Goal: Task Accomplishment & Management: Manage account settings

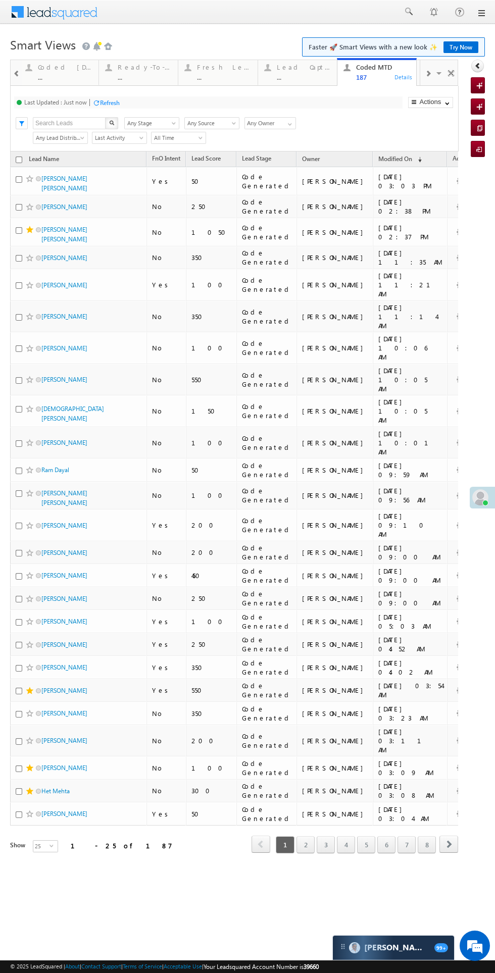
click at [67, 67] on div "Coded Today" at bounding box center [65, 67] width 55 height 8
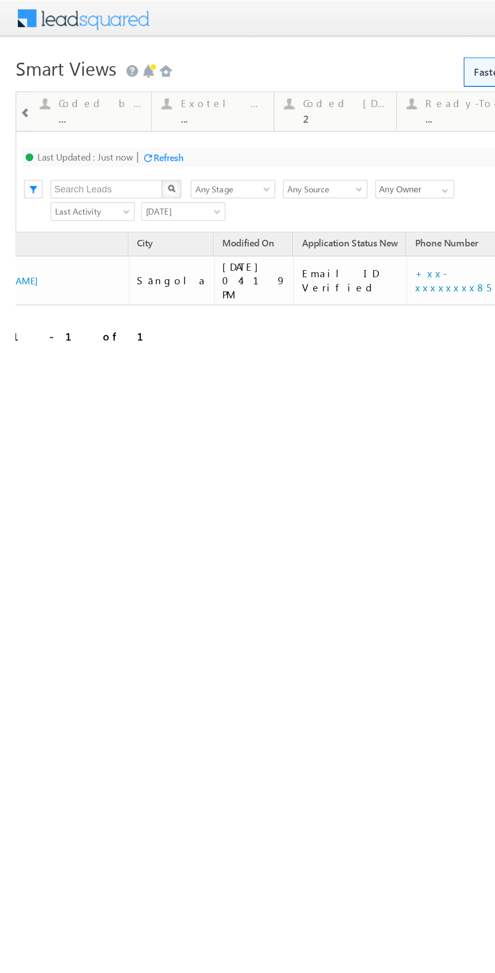
scroll to position [0, 70]
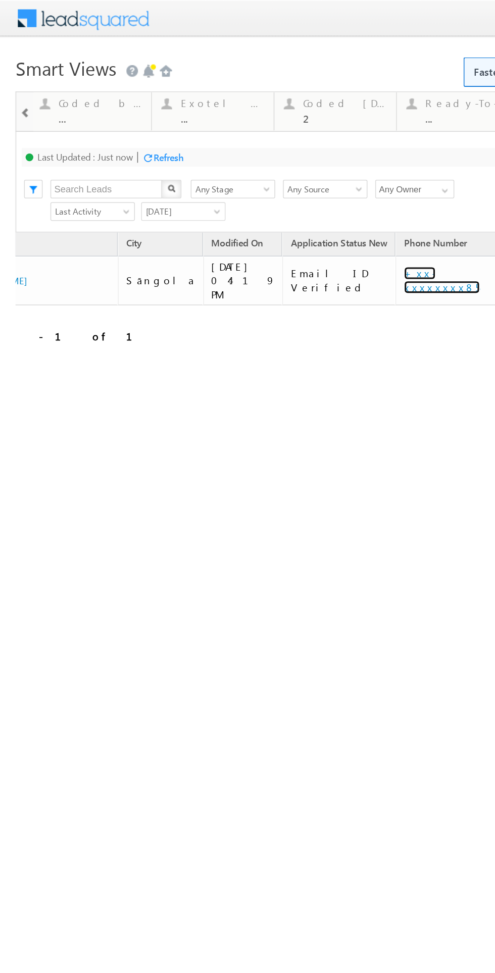
click at [264, 177] on link "+xx-xxxxxxxx85" at bounding box center [287, 183] width 49 height 18
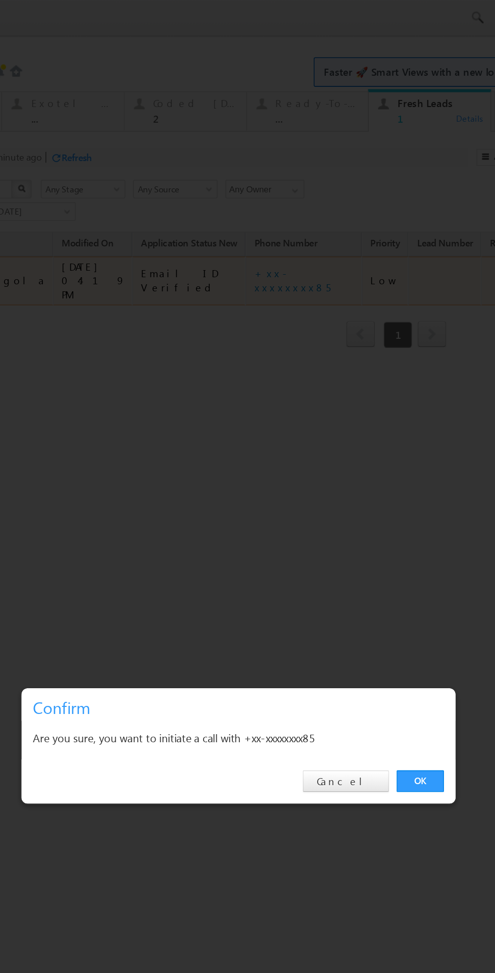
click at [224, 511] on link "OK" at bounding box center [221, 509] width 31 height 14
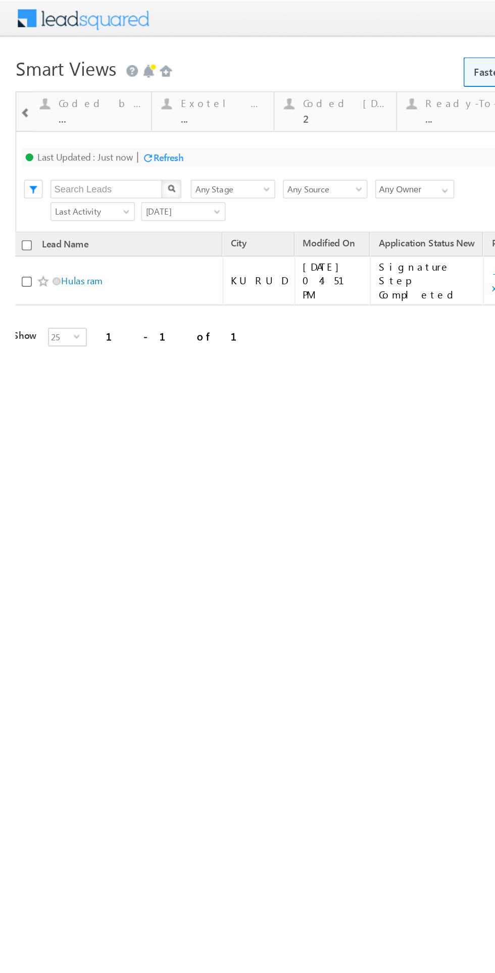
scroll to position [0, 0]
click at [65, 180] on link "Hulas ram" at bounding box center [54, 183] width 27 height 8
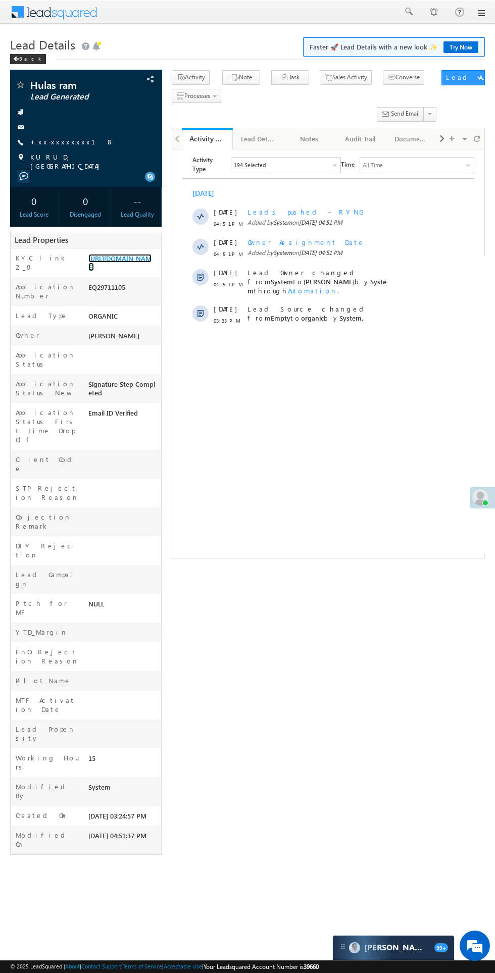
click at [100, 271] on link "[URL][DOMAIN_NAME]" at bounding box center [119, 262] width 63 height 17
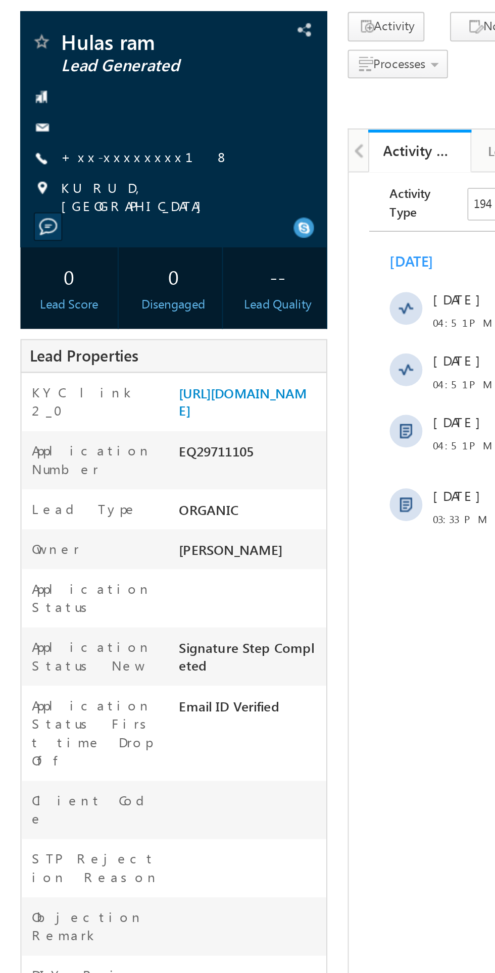
click at [68, 142] on link "+xx-xxxxxxxx18" at bounding box center [71, 141] width 83 height 9
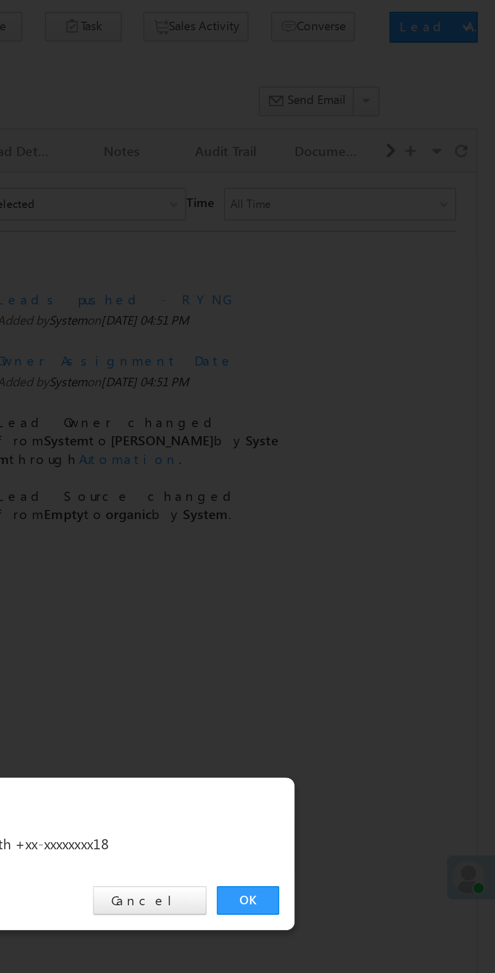
click at [365, 505] on link "OK" at bounding box center [371, 509] width 31 height 14
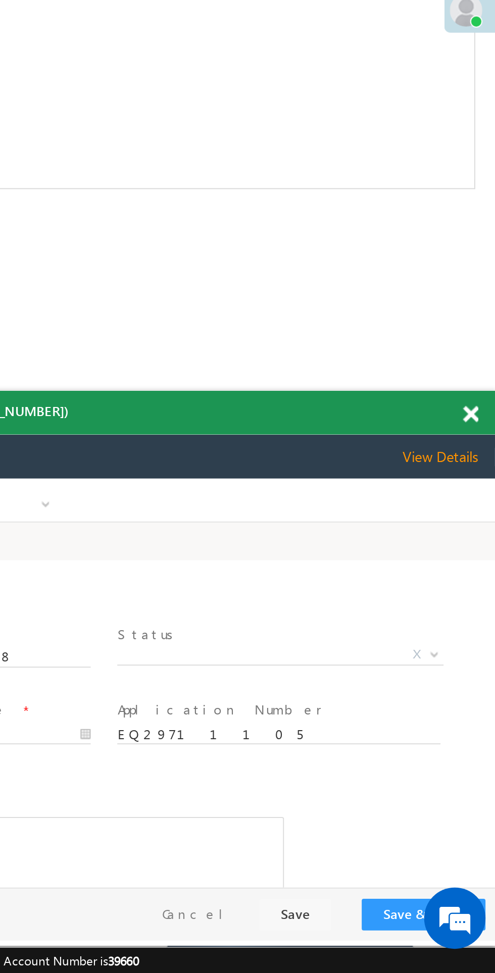
click at [0, 565] on span "X" at bounding box center [1, 565] width 161 height 10
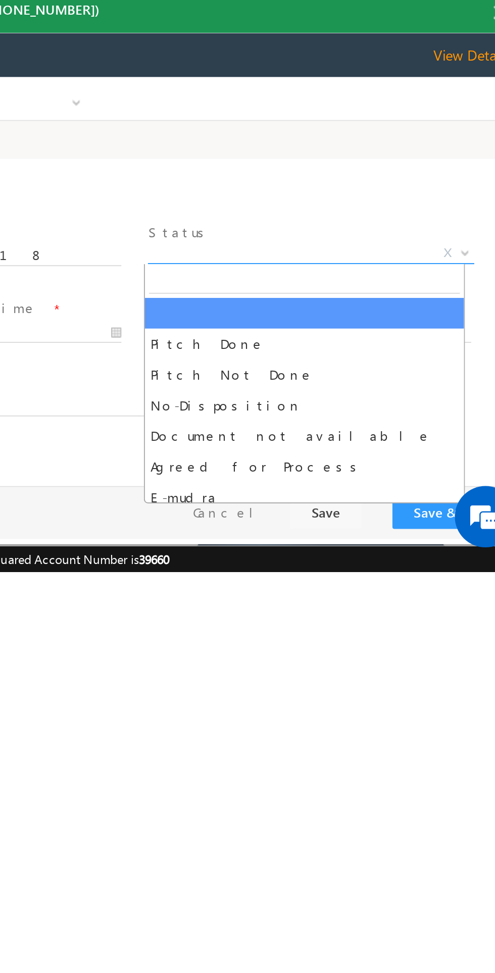
select select "Pitch Not Done"
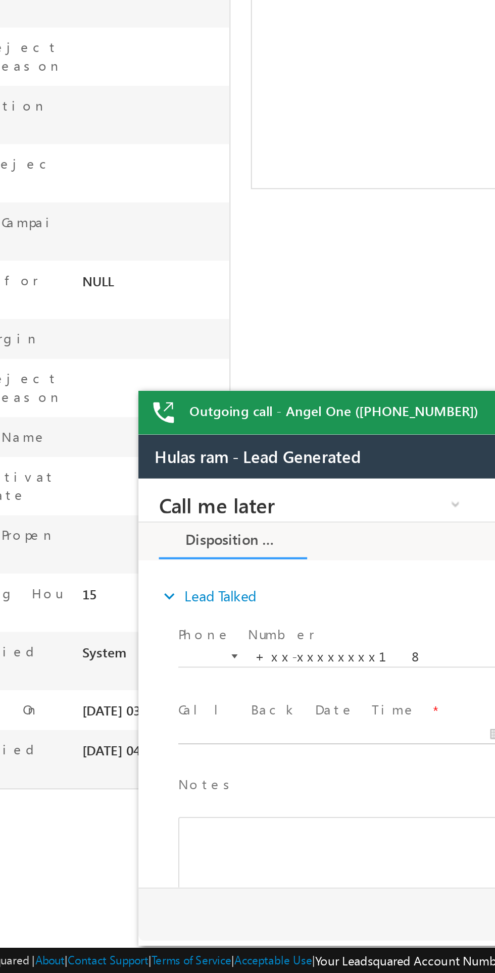
click at [219, 606] on body "Call me later Cross Sell Customer Drop-off reasons Language Barrier Not Interes…" at bounding box center [327, 579] width 379 height 202
type input "09/28/25 4:55 PM"
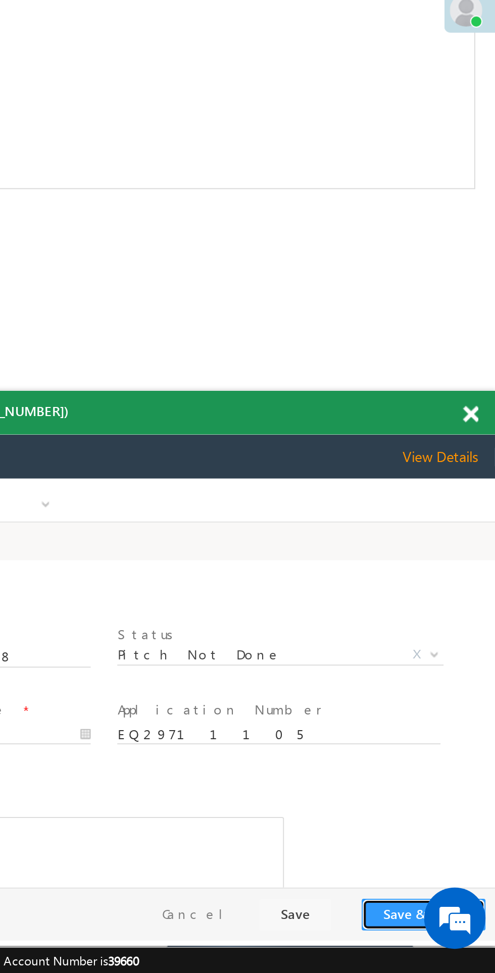
click at [54, 695] on button "Save & Close" at bounding box center [71, 694] width 61 height 16
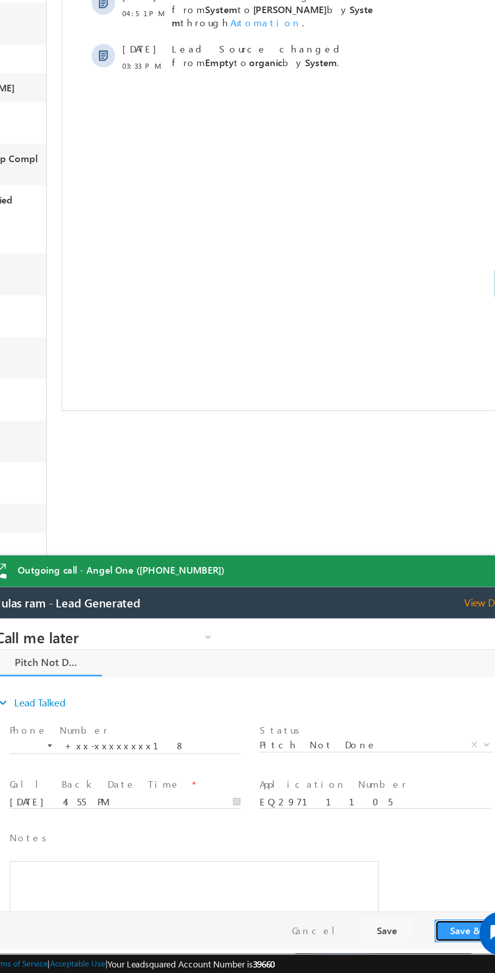
click at [307, 838] on button "Save & Close" at bounding box center [324, 833] width 61 height 16
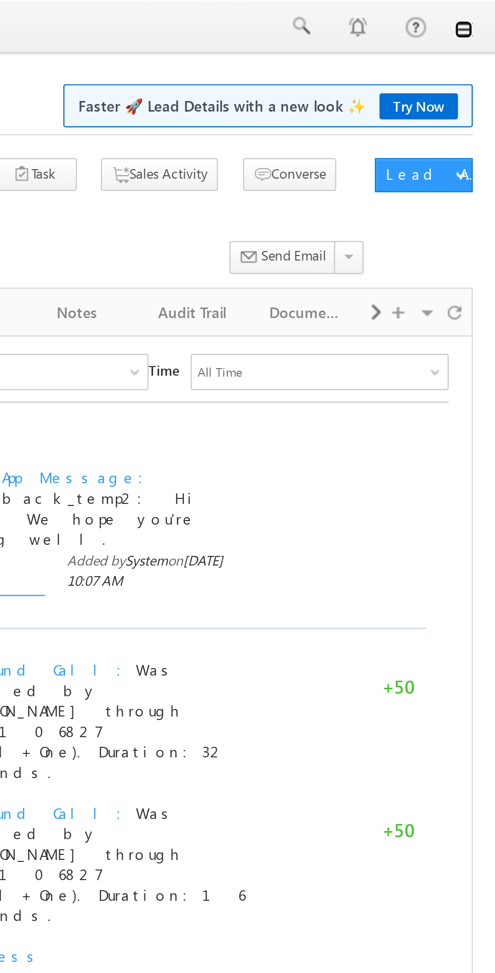
click at [480, 16] on link at bounding box center [481, 13] width 8 height 8
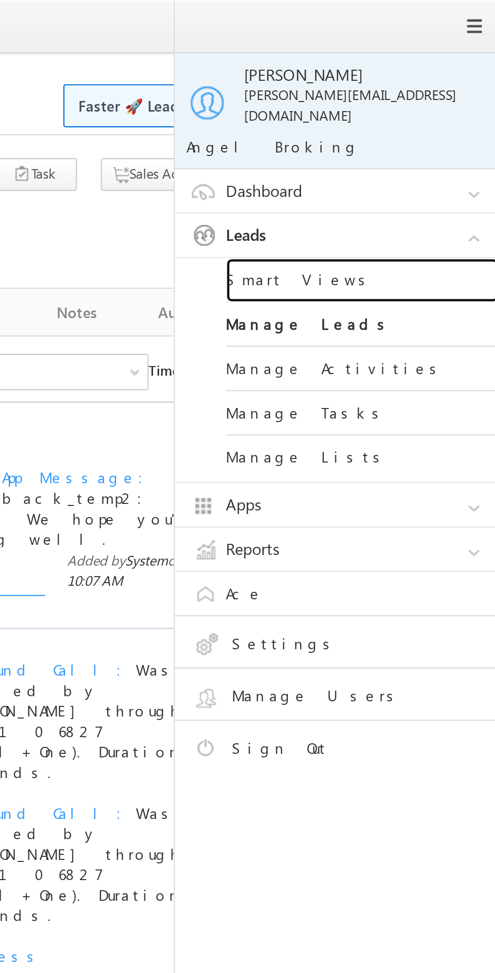
click at [403, 116] on link "Smart Views" at bounding box center [435, 125] width 121 height 20
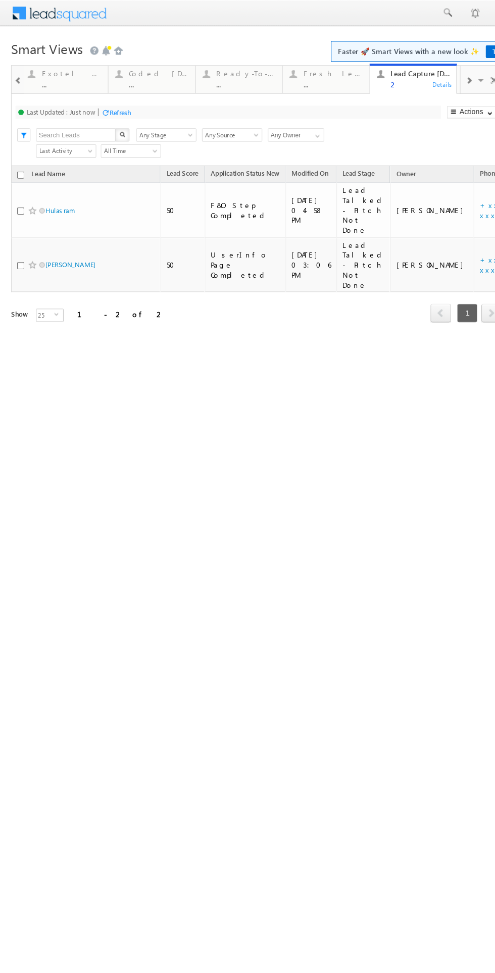
click at [264, 348] on html "Menu Bikash Das bikas h.das @ange lbrok ing.c om" at bounding box center [247, 174] width 495 height 348
click at [54, 189] on link "Hulas ram" at bounding box center [54, 192] width 27 height 8
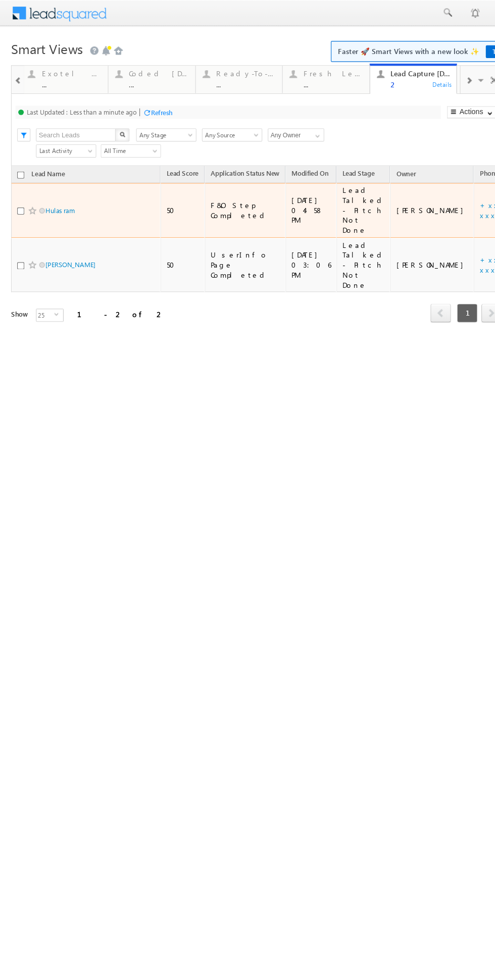
click at [265, 348] on html "Menu Bikash Das bikas h.das @ange lbrok ing.c om" at bounding box center [247, 174] width 495 height 348
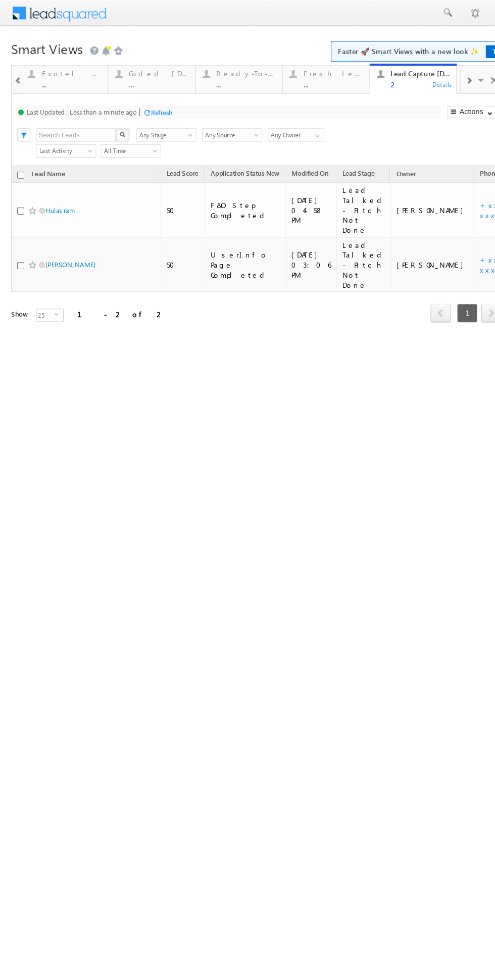
click at [292, 71] on div "Fresh Leads ..." at bounding box center [304, 71] width 55 height 20
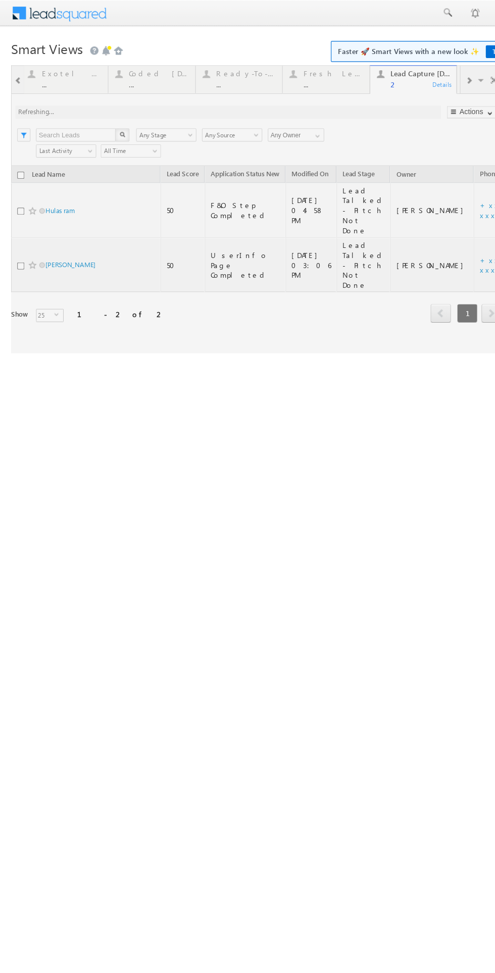
click at [291, 72] on div at bounding box center [234, 191] width 448 height 263
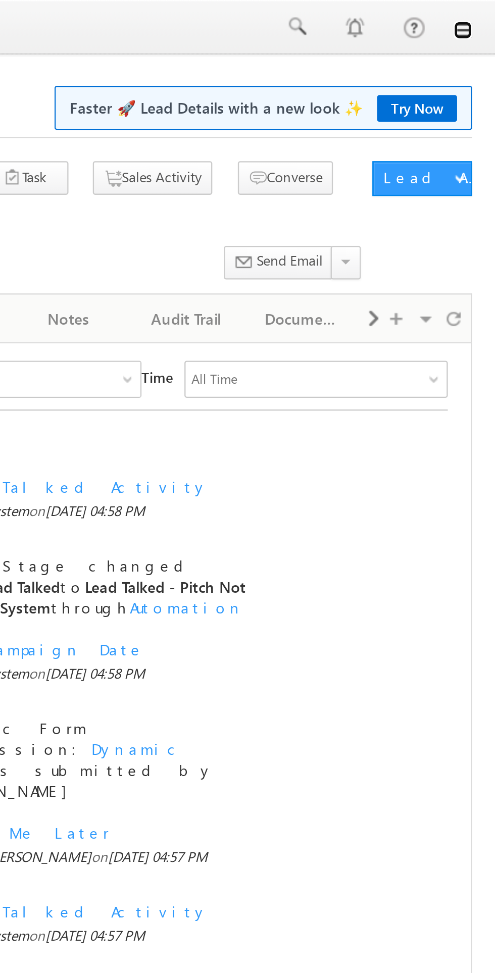
click at [478, 9] on link at bounding box center [481, 13] width 8 height 8
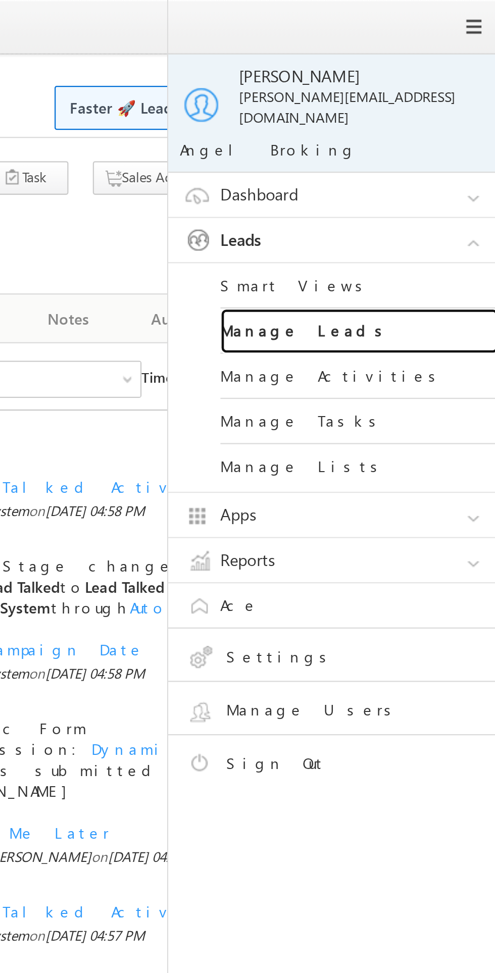
click at [407, 140] on link "Manage Leads" at bounding box center [435, 144] width 121 height 20
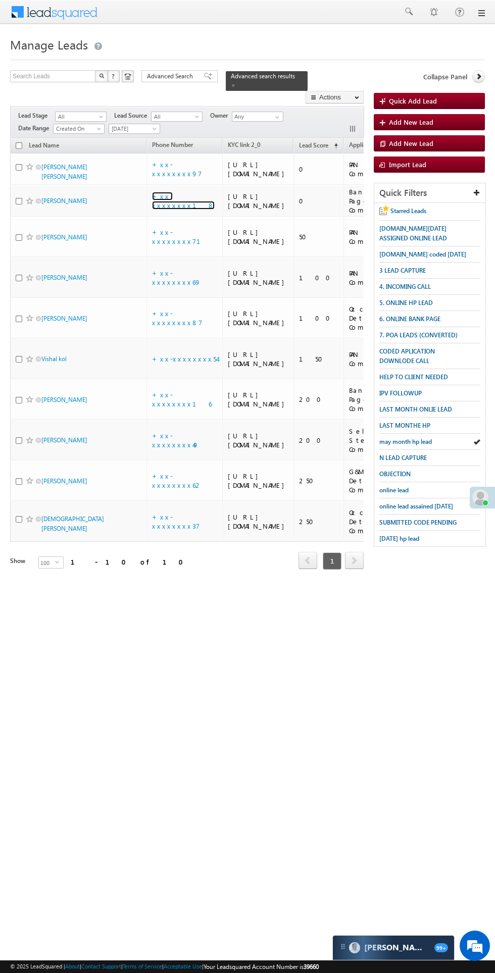
click at [182, 210] on link "+xx-xxxxxxxx18" at bounding box center [183, 201] width 63 height 18
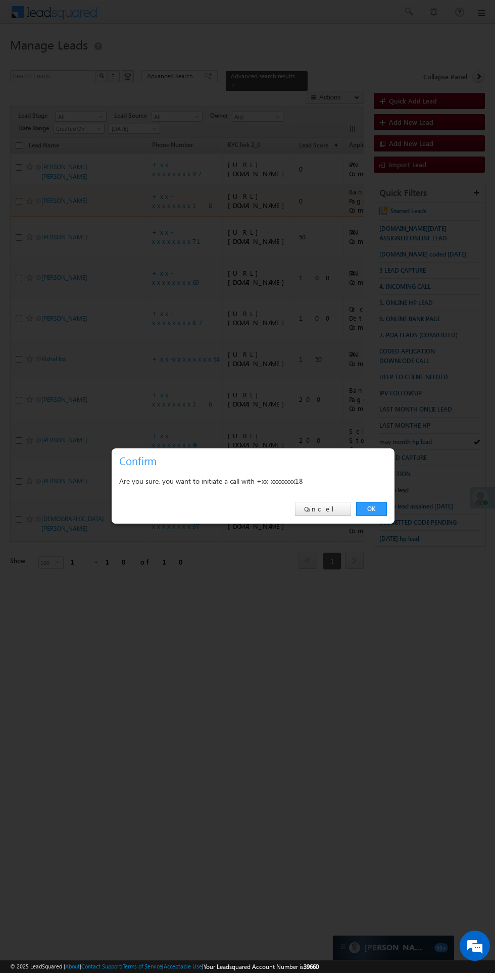
click at [383, 504] on link "OK" at bounding box center [371, 509] width 31 height 14
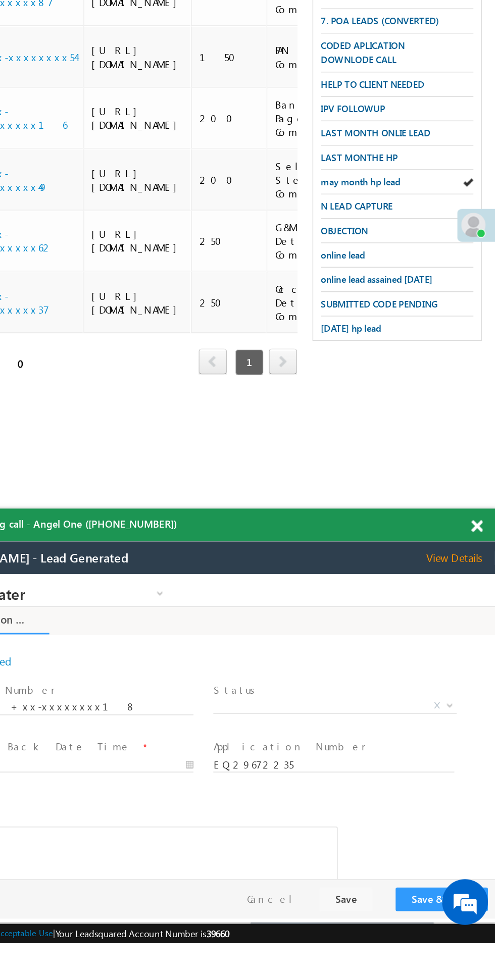
click at [188, 660] on span "X" at bounding box center [196, 661] width 161 height 10
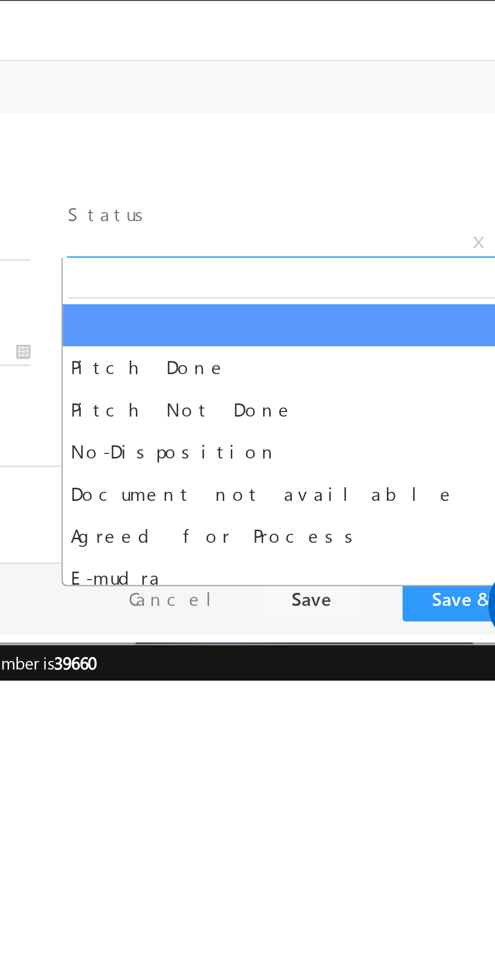
select select "Pitch Not Done"
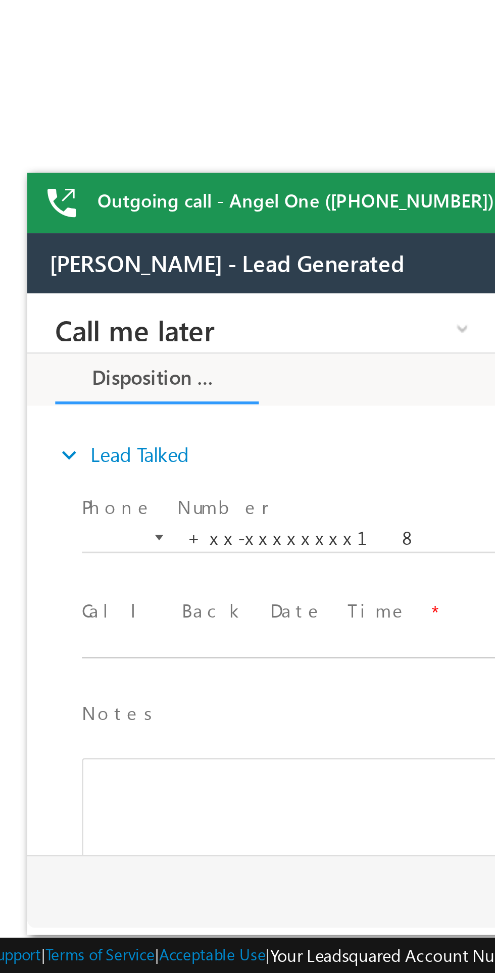
click at [102, 423] on body "Call me later Cross Sell Customer Drop-off reasons Language Barrier Not Interes…" at bounding box center [216, 394] width 379 height 202
type input "09/28/25 5:02 PM"
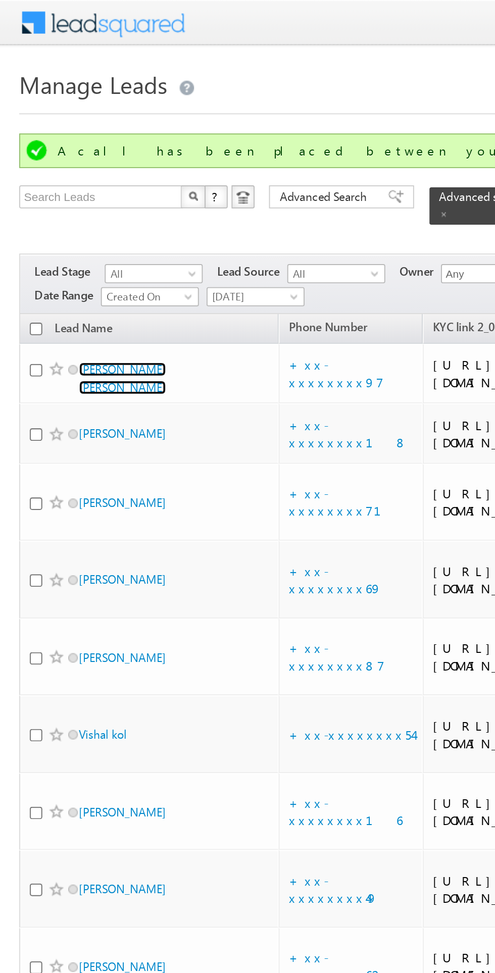
click at [72, 193] on link "Pintu Kumar chaurasiya" at bounding box center [64, 198] width 46 height 17
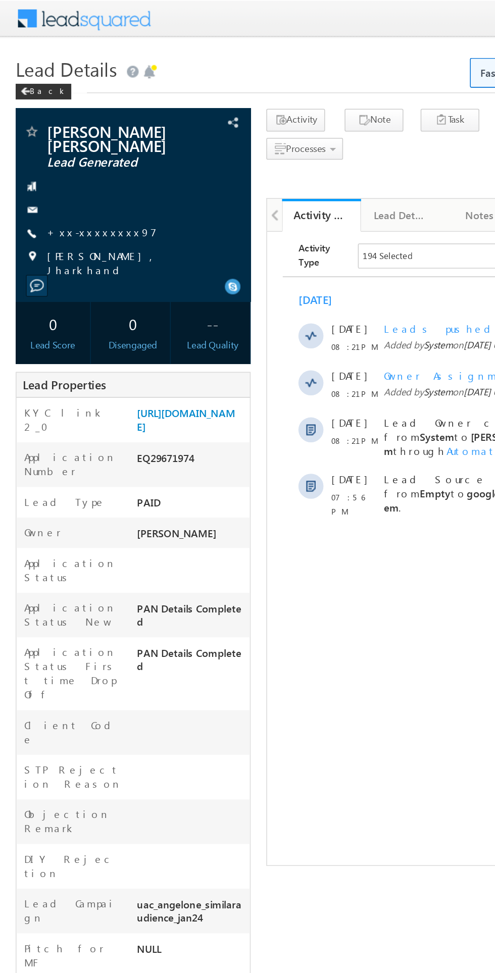
click at [68, 151] on link "+xx-xxxxxxxx97" at bounding box center [65, 149] width 71 height 9
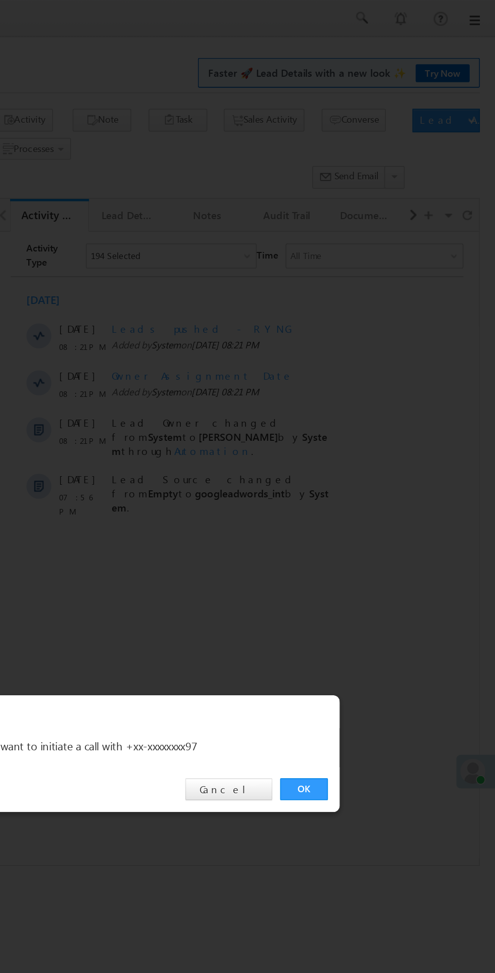
click at [371, 509] on link "OK" at bounding box center [371, 509] width 31 height 14
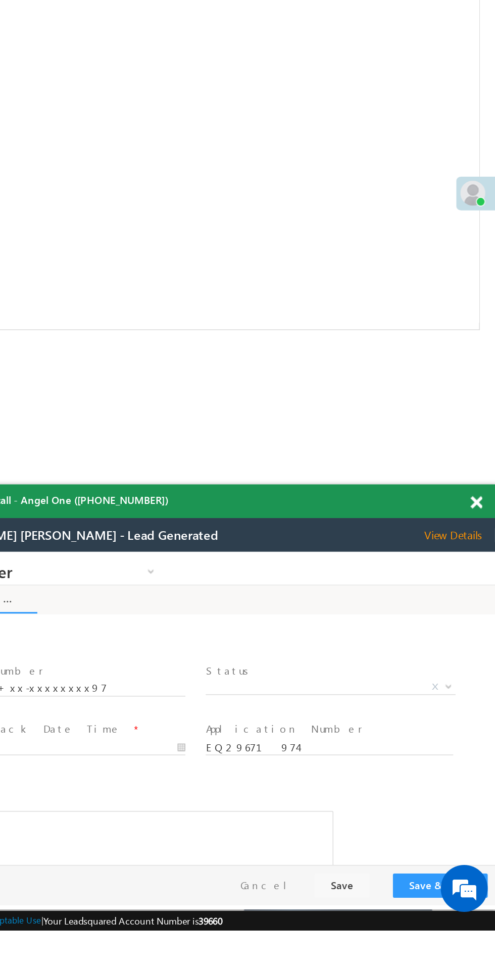
click at [166, 637] on span "X" at bounding box center [180, 639] width 161 height 10
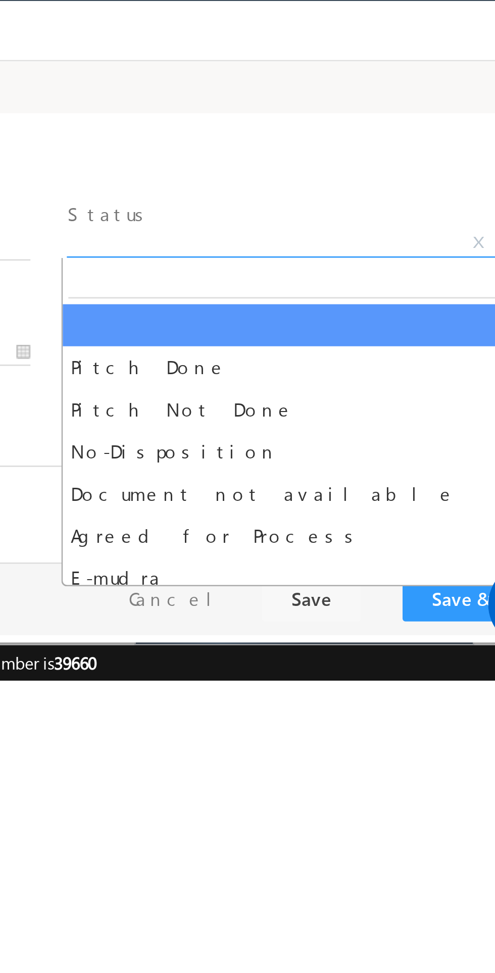
select select "Pitch Not Done"
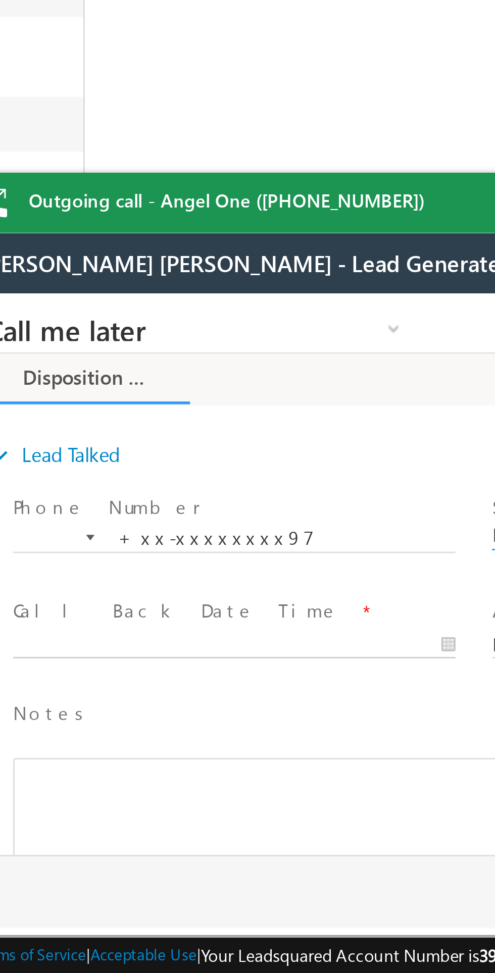
click at [48, 420] on body "Call me later Cross Sell Customer Drop-off reasons Language Barrier Not Interes…" at bounding box center [148, 394] width 379 height 202
type input "09/28/25 5:03 PM"
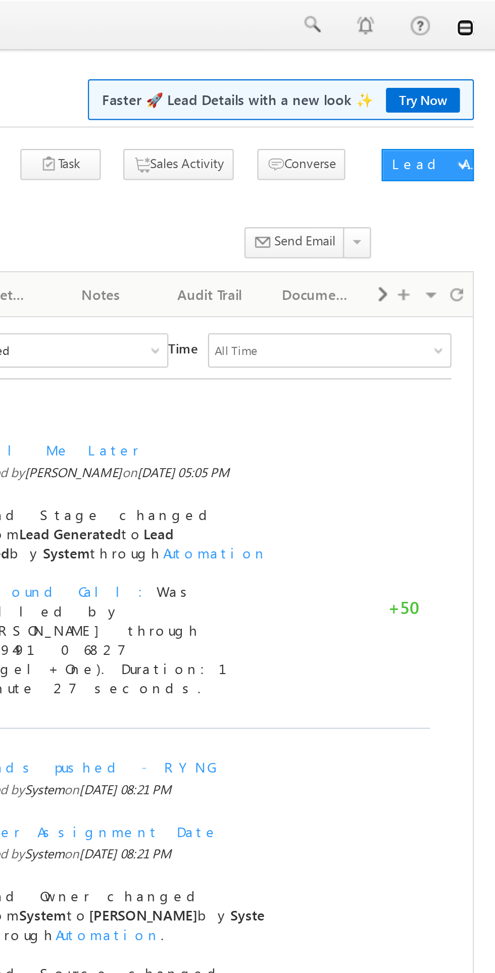
click at [483, 16] on link at bounding box center [481, 13] width 8 height 8
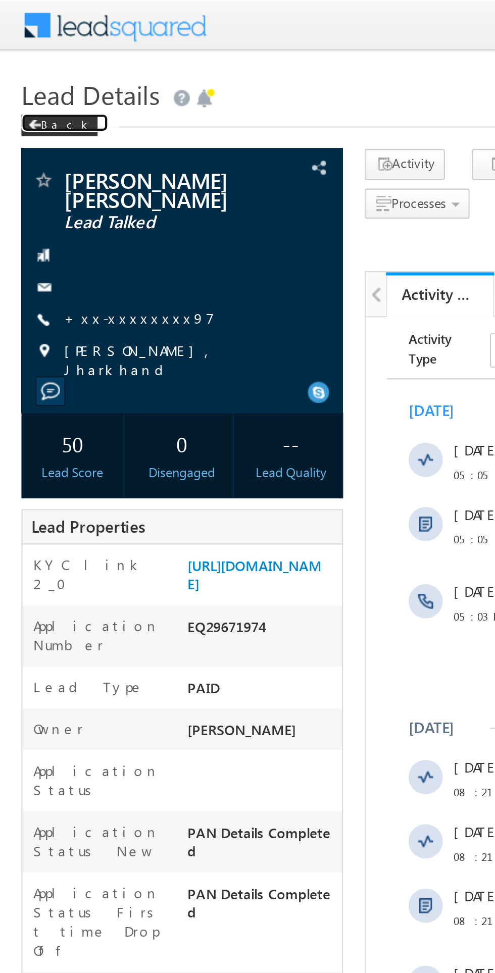
click at [27, 60] on div "Back" at bounding box center [28, 59] width 36 height 10
click at [27, 59] on div "Back" at bounding box center [28, 59] width 36 height 10
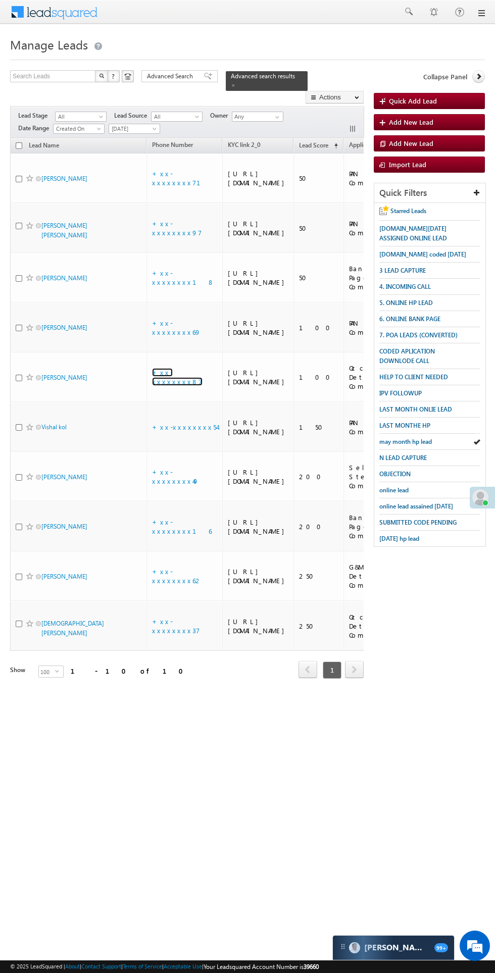
click at [185, 386] on link "+xx-xxxxxxxx87" at bounding box center [177, 377] width 50 height 18
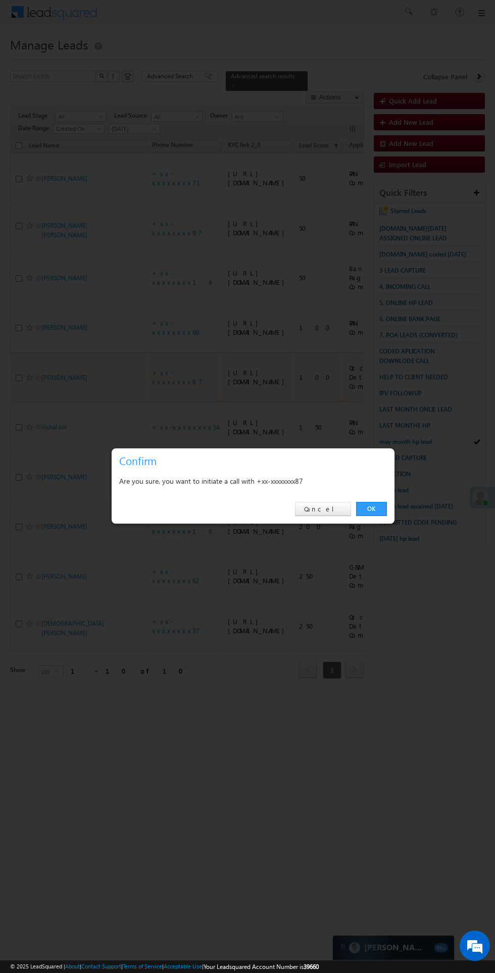
click at [371, 509] on link "OK" at bounding box center [371, 509] width 31 height 14
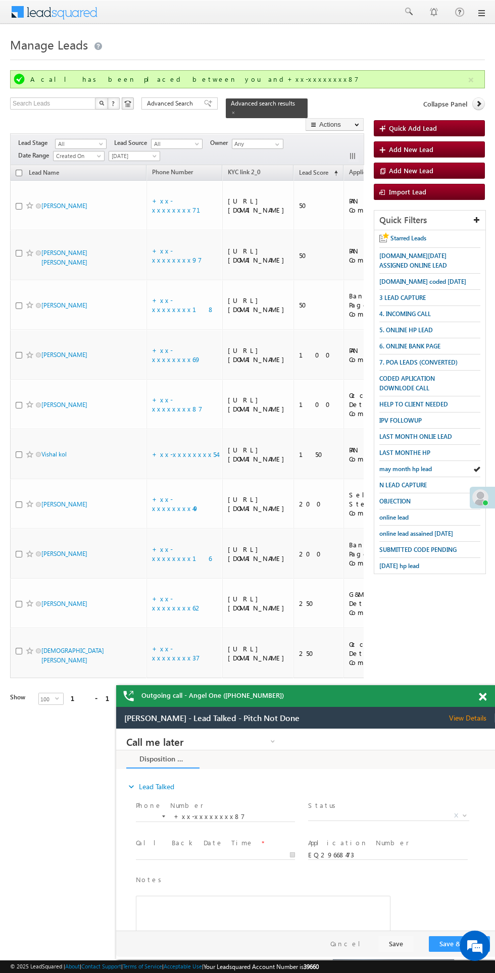
click at [467, 719] on span "View Details" at bounding box center [472, 717] width 46 height 9
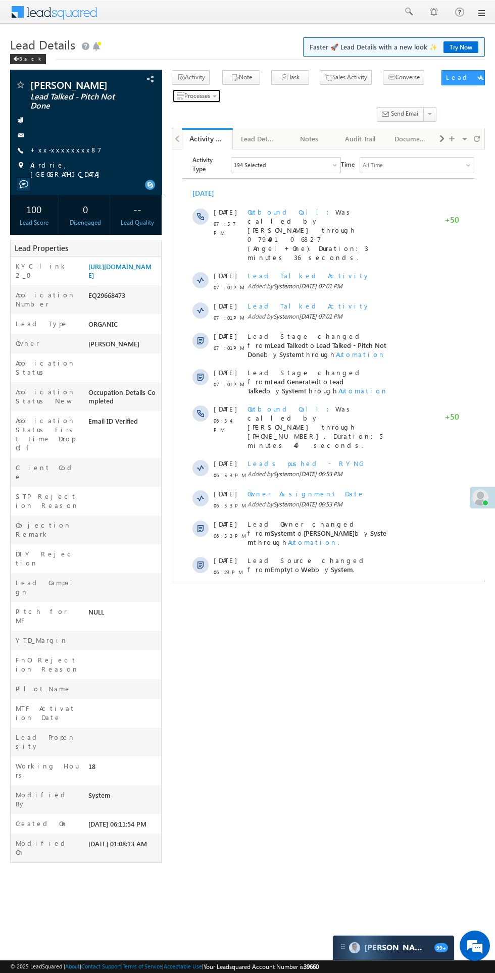
click at [216, 97] on span "button" at bounding box center [215, 96] width 4 height 2
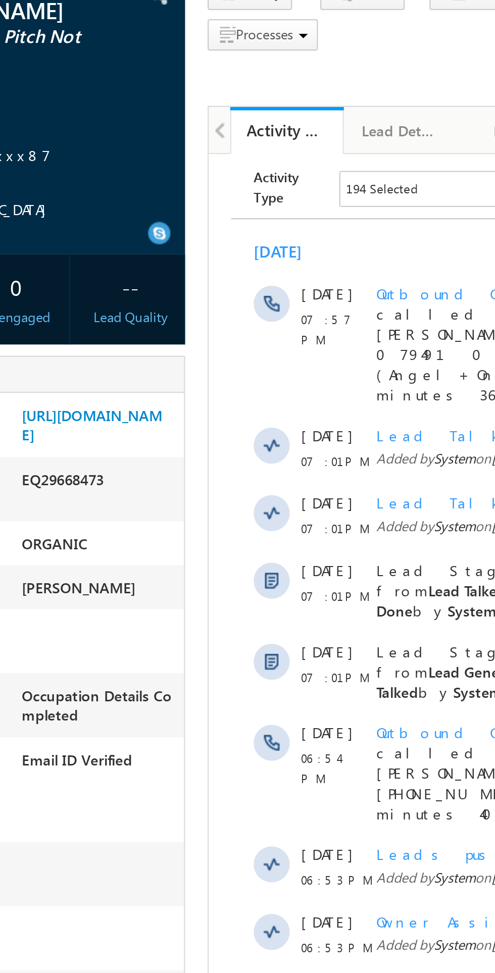
click at [0, 0] on span "Not Eligible" at bounding box center [0, 0] width 0 height 0
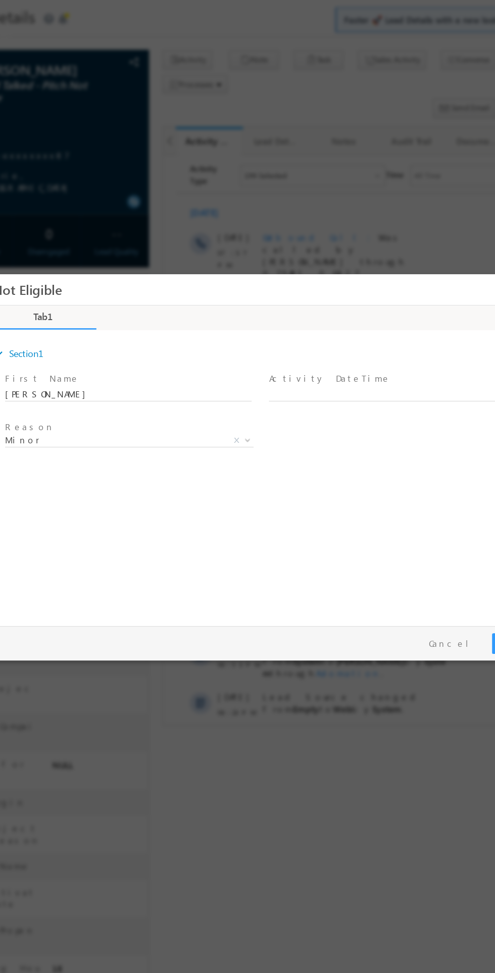
click at [104, 404] on span "Minor X" at bounding box center [93, 400] width 188 height 10
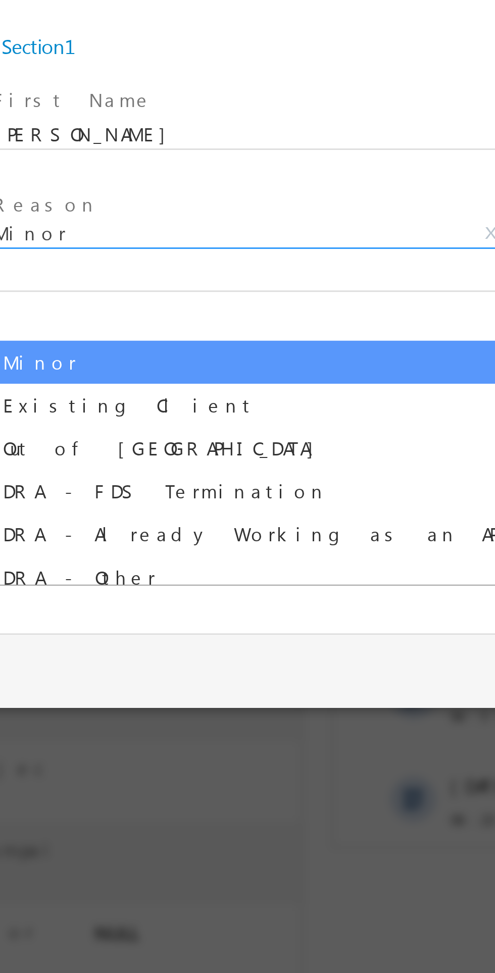
select select "Out of India"
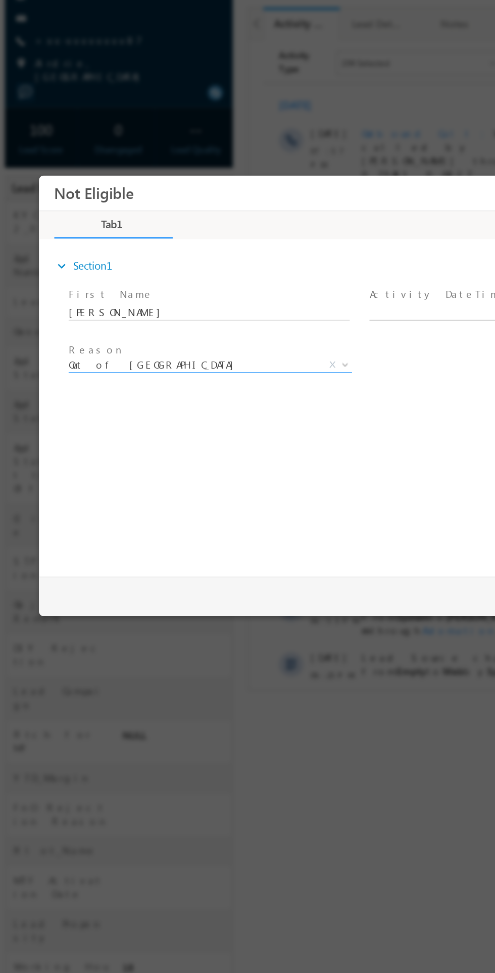
click at [299, 265] on body "Not Eligible ×" at bounding box center [253, 306] width 429 height 262
type input "09/28/25 5:08 PM"
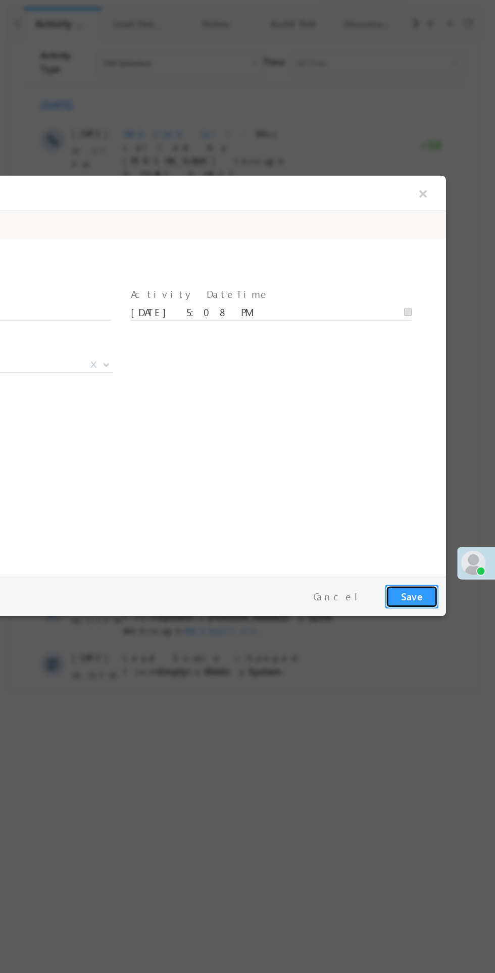
click at [199, 458] on button "Save" at bounding box center [206, 455] width 35 height 16
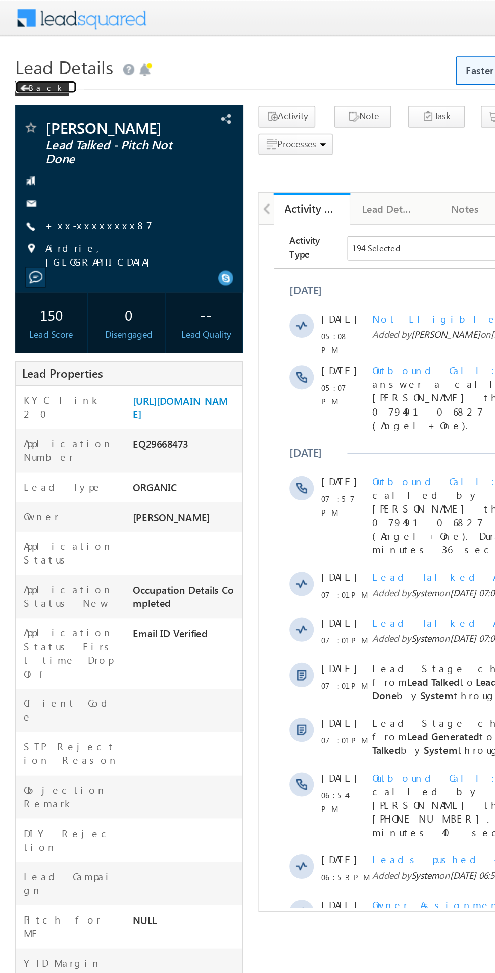
click at [16, 59] on span at bounding box center [16, 59] width 6 height 5
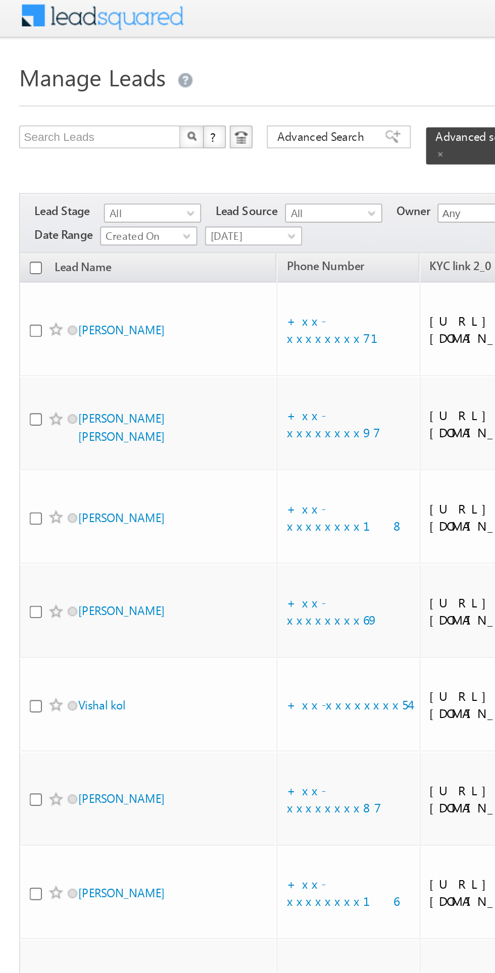
click at [136, 124] on span "[DATE]" at bounding box center [133, 128] width 48 height 9
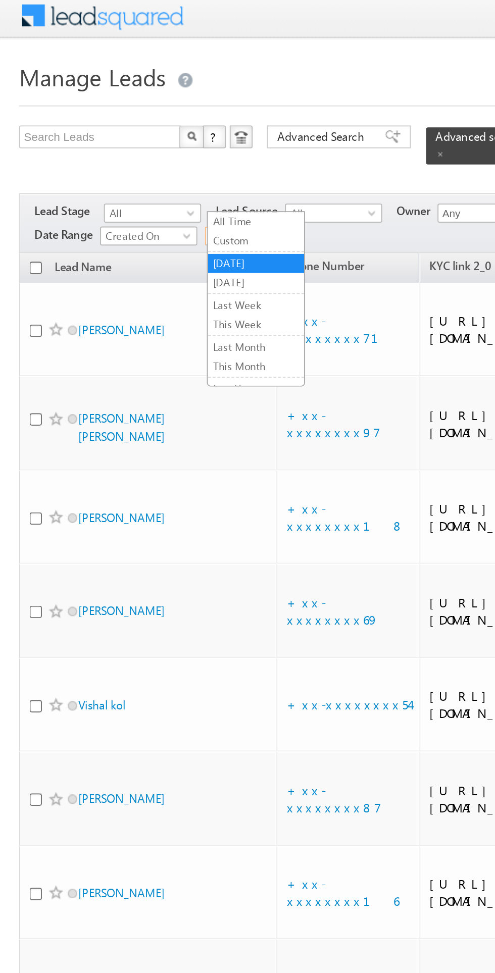
click at [142, 154] on link "[DATE]" at bounding box center [135, 153] width 51 height 9
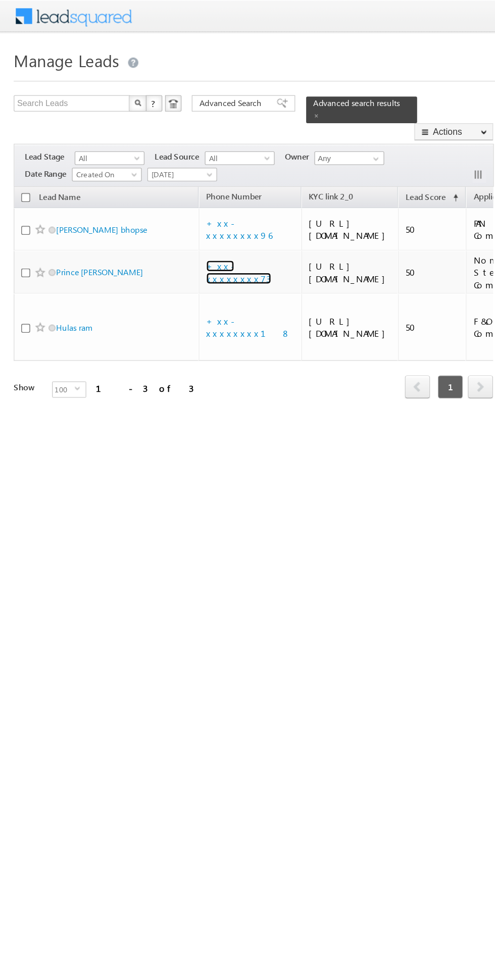
click at [187, 210] on link "+xx-xxxxxxxx73" at bounding box center [176, 201] width 48 height 18
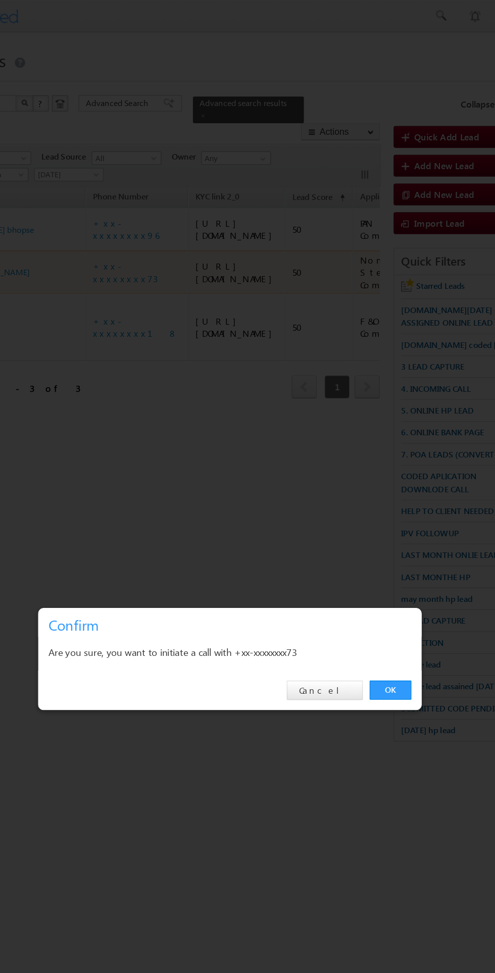
click at [368, 509] on link "OK" at bounding box center [371, 509] width 31 height 14
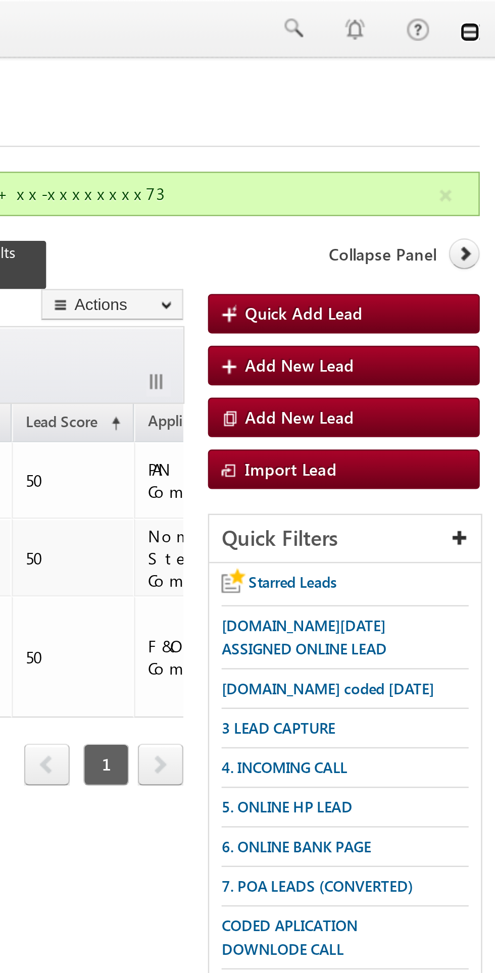
click at [482, 15] on link at bounding box center [481, 13] width 8 height 8
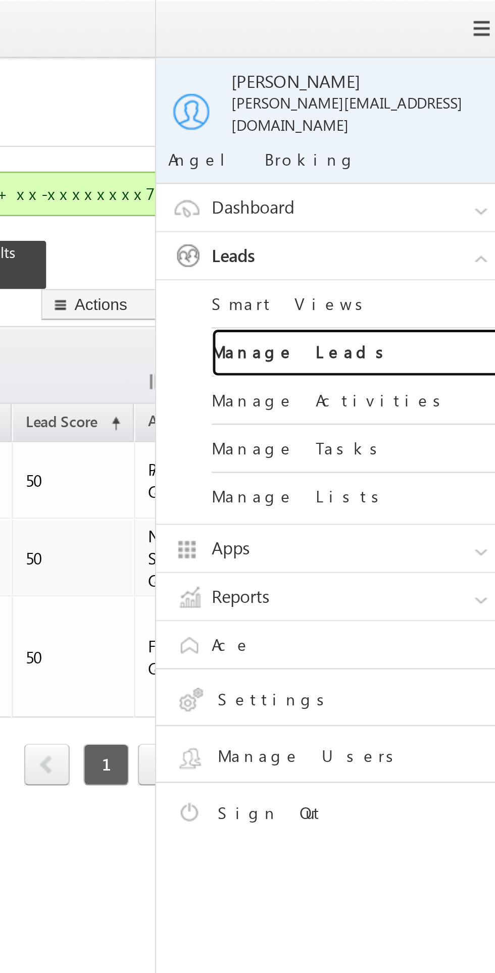
click at [409, 134] on link "Manage Leads" at bounding box center [435, 144] width 121 height 20
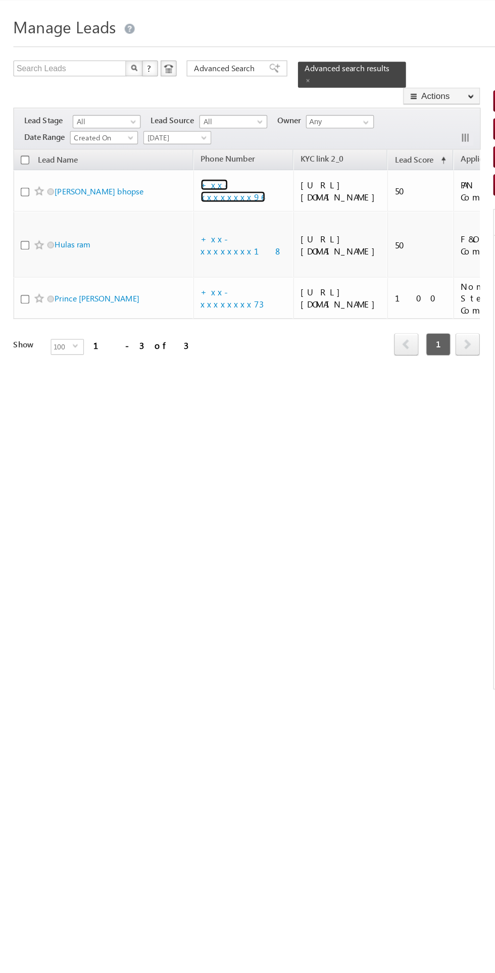
click at [177, 167] on link "+xx-xxxxxxxx96" at bounding box center [176, 169] width 49 height 18
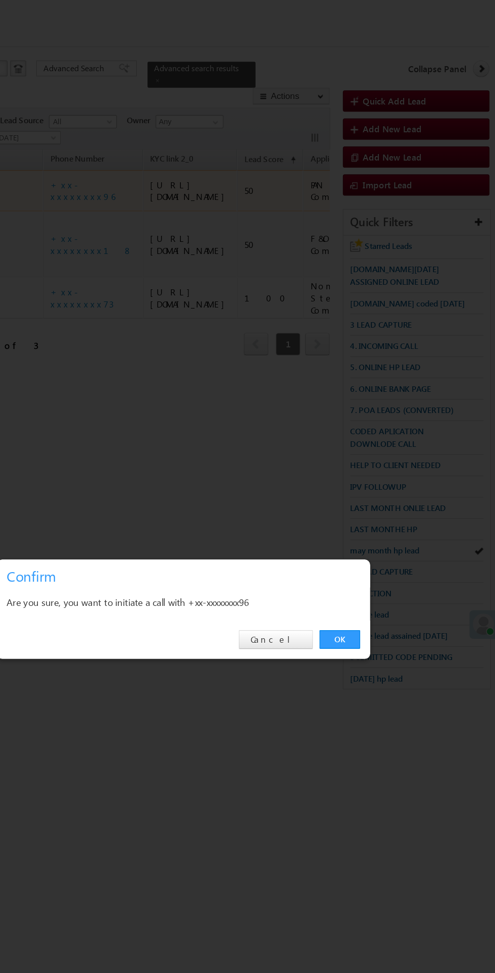
click at [371, 509] on link "OK" at bounding box center [371, 509] width 31 height 14
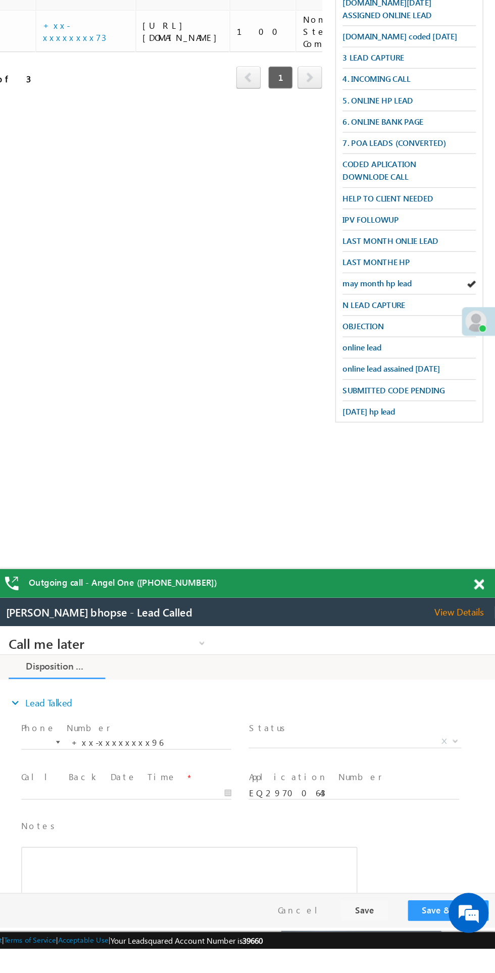
click at [268, 712] on span "X" at bounding box center [267, 713] width 161 height 10
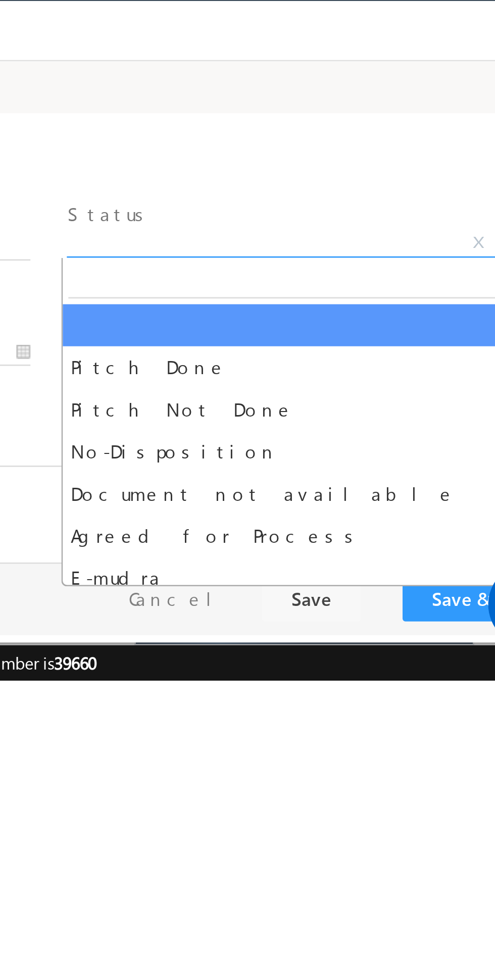
select select "Pitch Not Done"
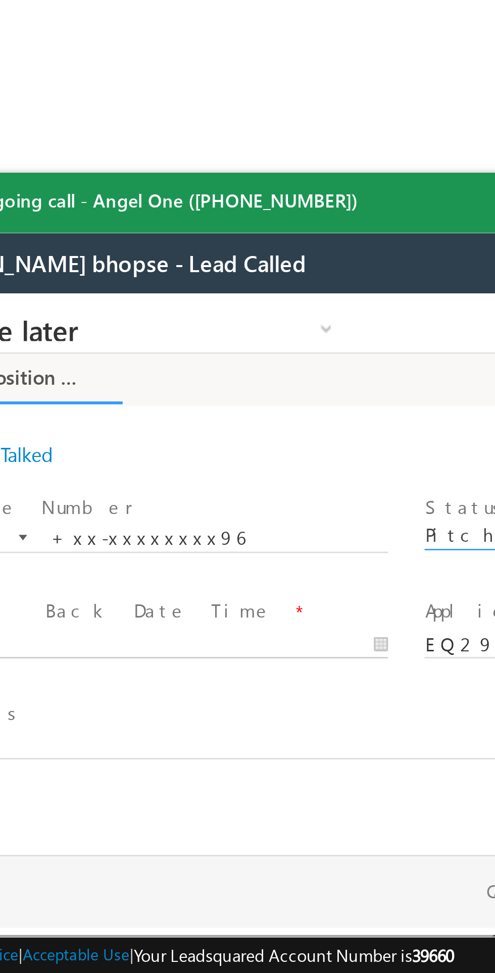
click at [0, 417] on body "Call me later Cross Sell Customer Drop-off reasons Language Barrier Not Interes…" at bounding box center [80, 394] width 379 height 202
type input "09/28/25 5:12 PM"
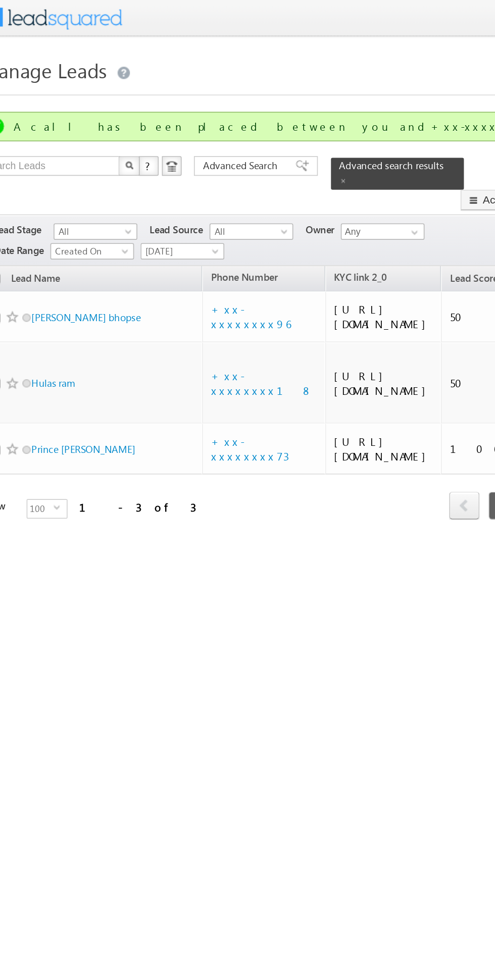
click at [140, 151] on span "[DATE]" at bounding box center [133, 155] width 48 height 9
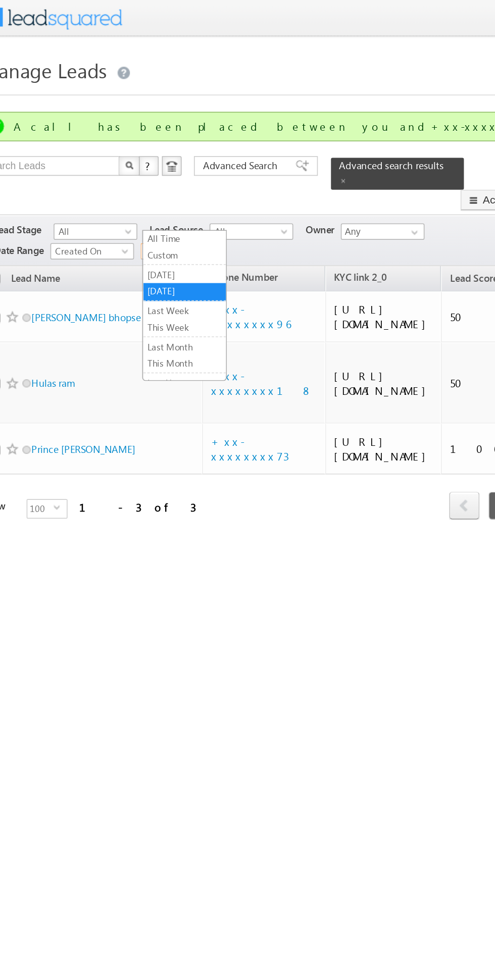
click at [141, 170] on link "[DATE]" at bounding box center [135, 170] width 51 height 9
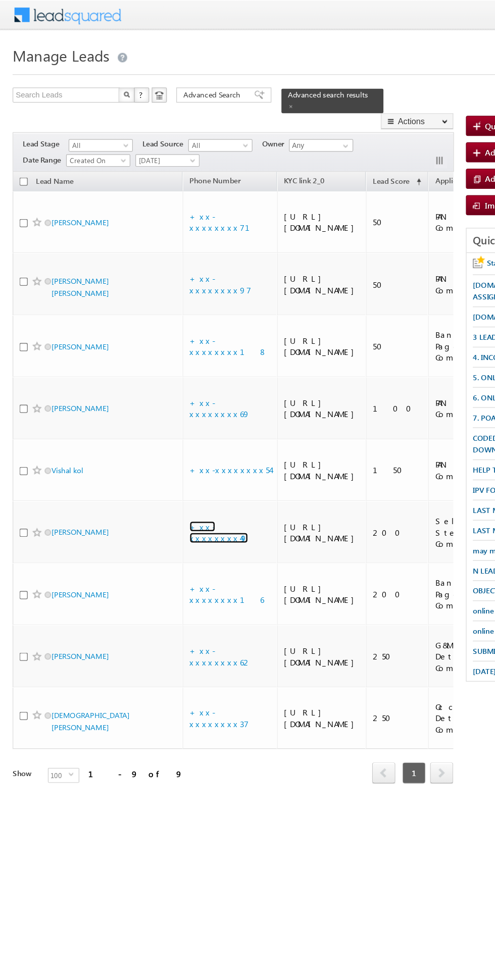
click at [179, 436] on link "+xx-xxxxxxxx49" at bounding box center [175, 427] width 47 height 18
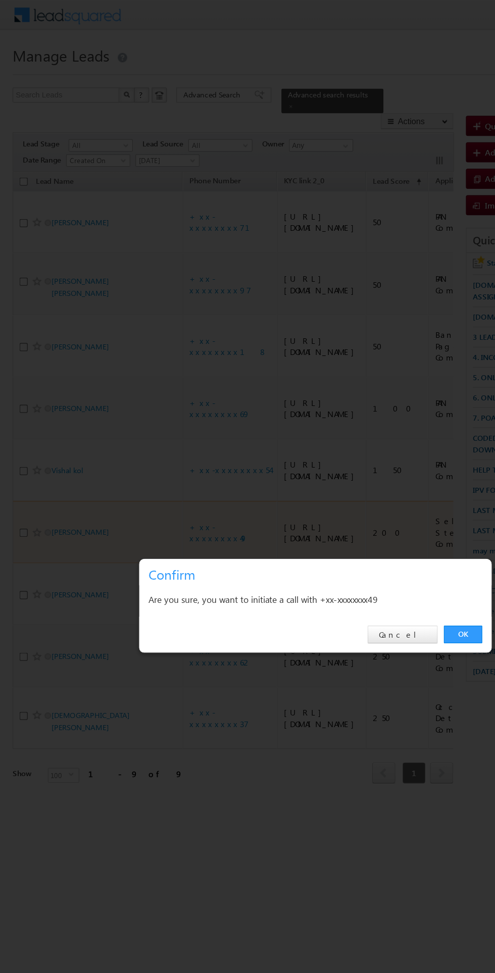
click at [372, 516] on link "OK" at bounding box center [371, 509] width 31 height 14
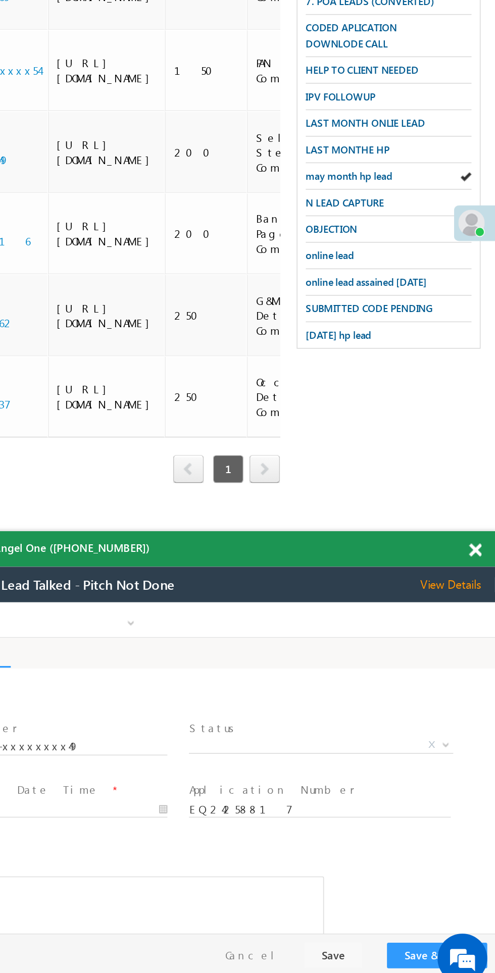
click at [481, 701] on span at bounding box center [483, 697] width 8 height 9
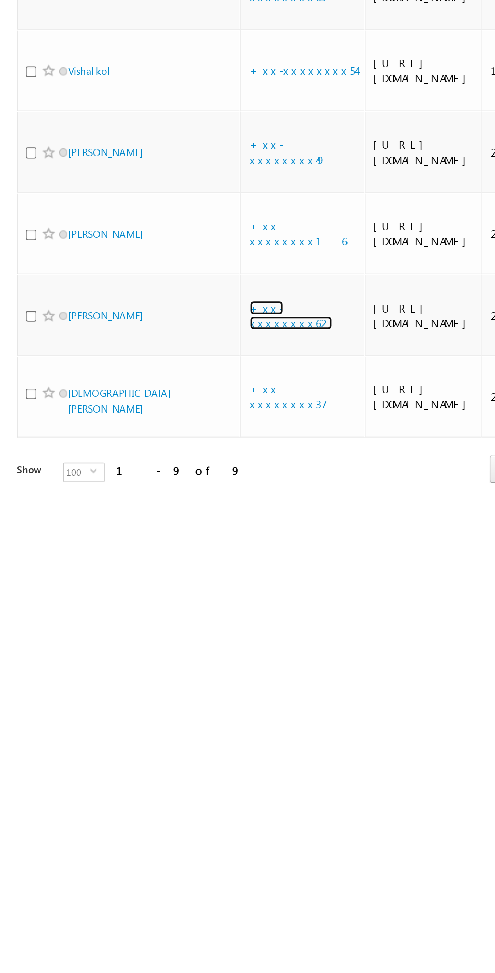
click at [179, 562] on link "+xx-xxxxxxxx62" at bounding box center [177, 554] width 50 height 18
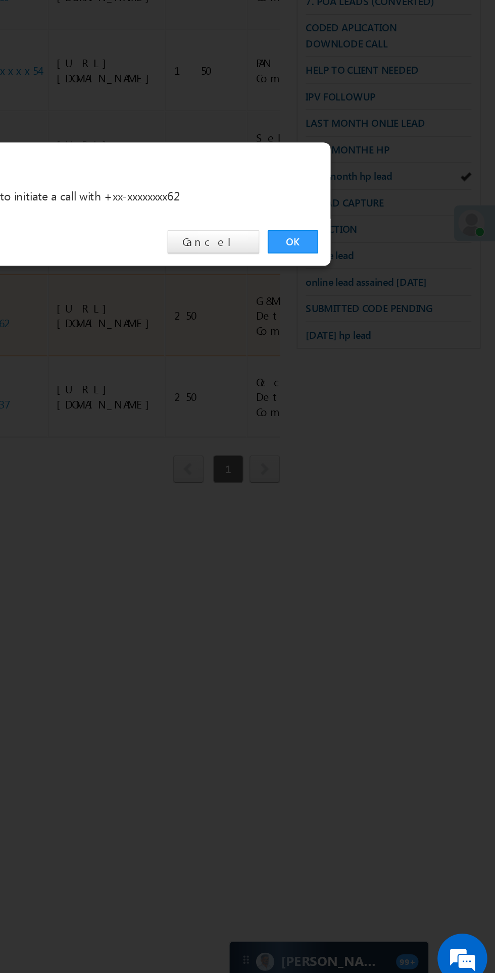
click at [374, 516] on link "OK" at bounding box center [371, 509] width 31 height 14
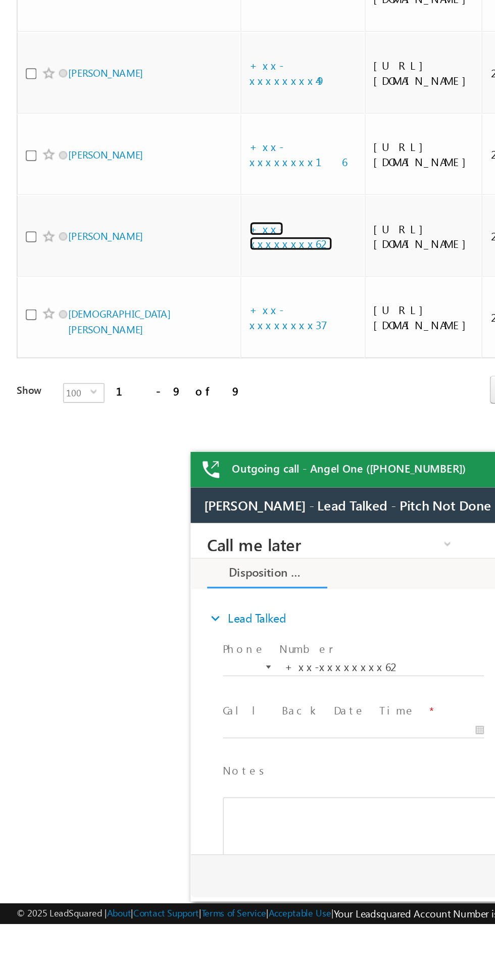
click at [186, 562] on link "+xx-xxxxxxxx62" at bounding box center [177, 554] width 50 height 18
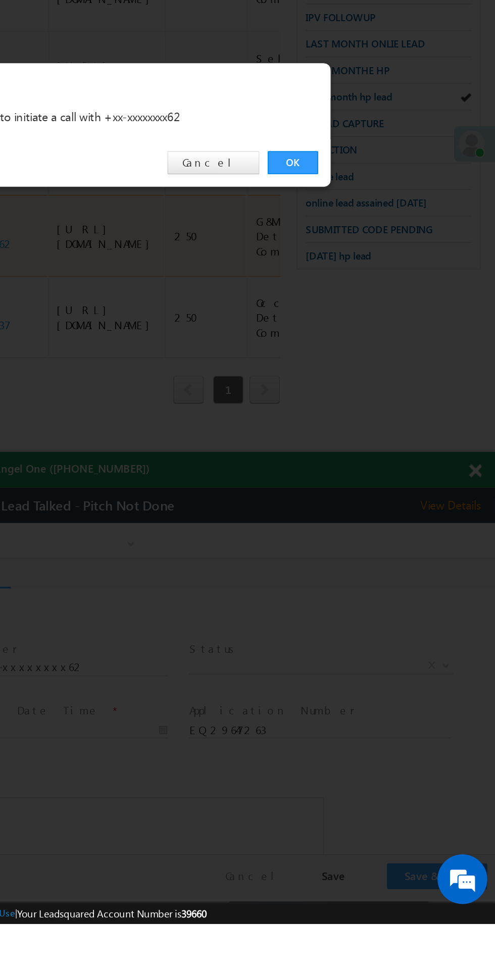
click at [382, 524] on div "OK Cancel" at bounding box center [253, 509] width 283 height 29
click at [380, 516] on link "OK" at bounding box center [371, 509] width 31 height 14
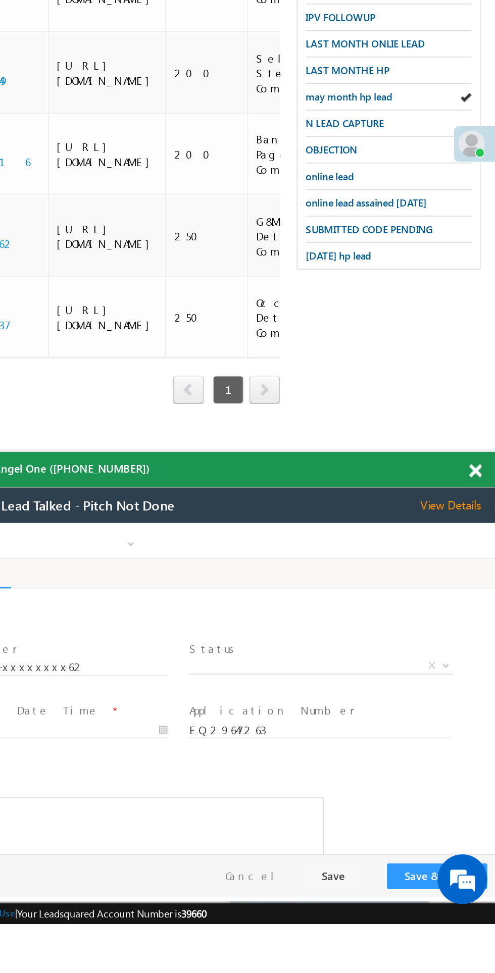
click at [480, 700] on span at bounding box center [483, 697] width 8 height 9
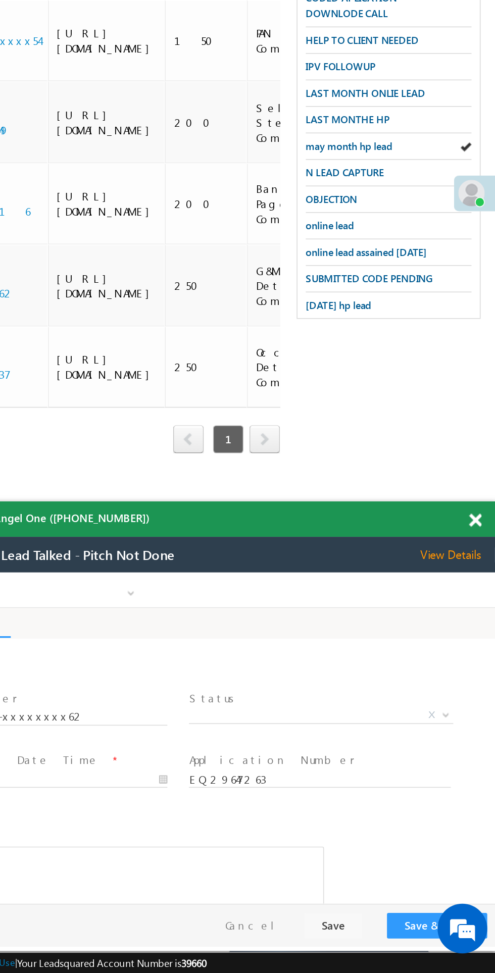
click at [482, 696] on span at bounding box center [483, 697] width 8 height 9
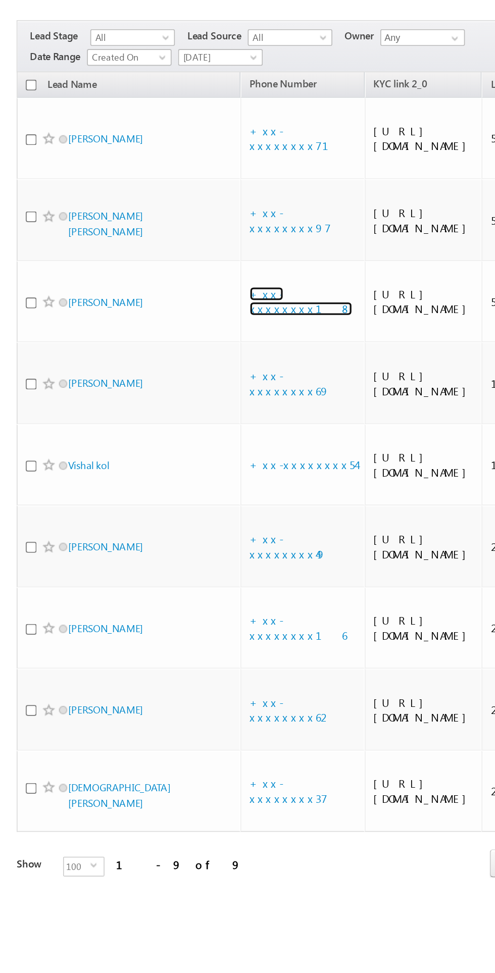
click at [184, 308] on link "+xx-xxxxxxxx18" at bounding box center [183, 305] width 63 height 18
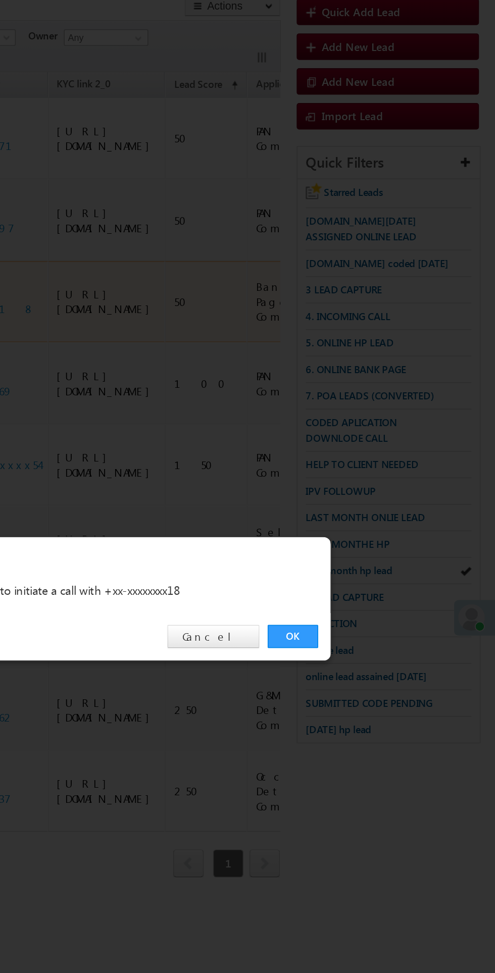
click at [370, 506] on link "OK" at bounding box center [371, 509] width 31 height 14
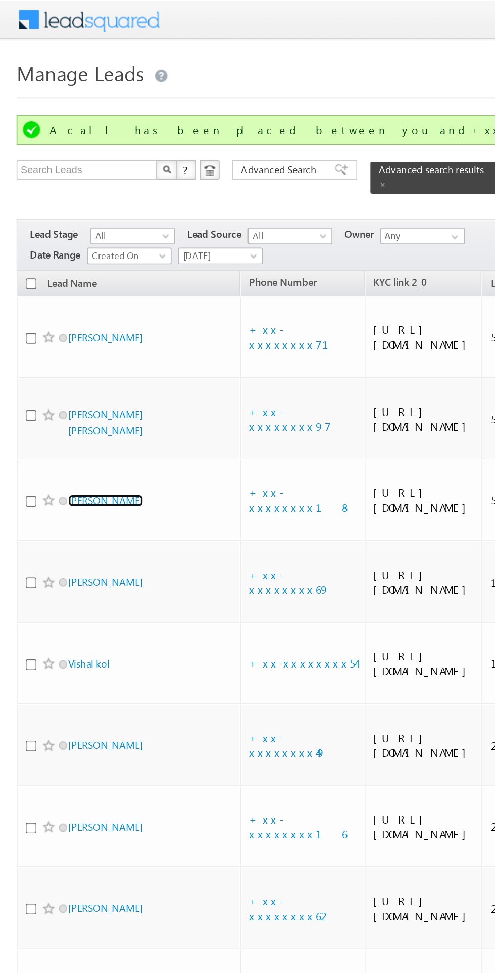
click at [65, 309] on link "Suman Ji rai" at bounding box center [64, 305] width 46 height 8
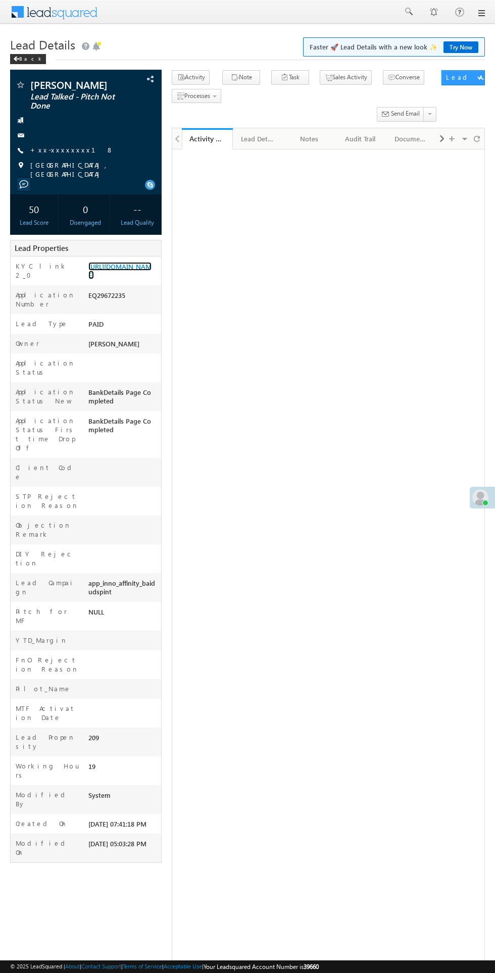
click at [114, 279] on link "[URL][DOMAIN_NAME]" at bounding box center [119, 270] width 63 height 17
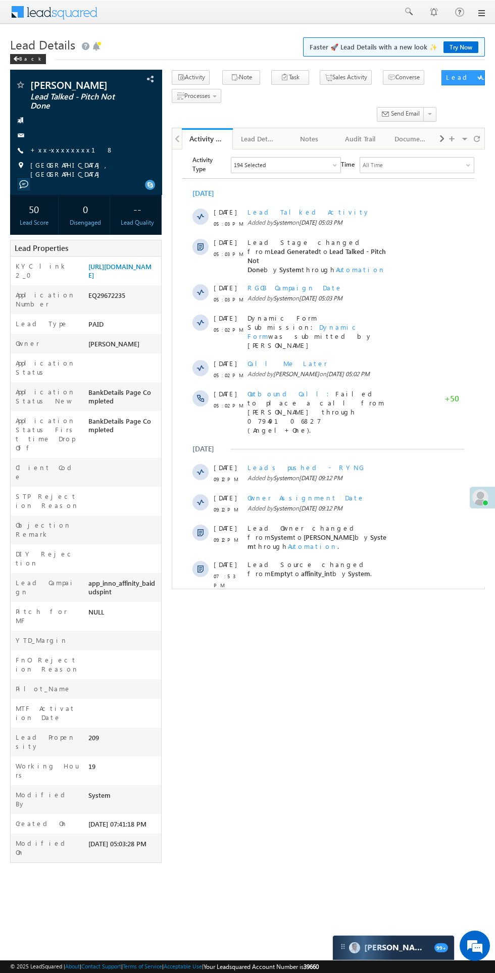
click at [46, 135] on div at bounding box center [85, 135] width 141 height 10
click at [56, 148] on link "+xx-xxxxxxxx18" at bounding box center [71, 149] width 83 height 9
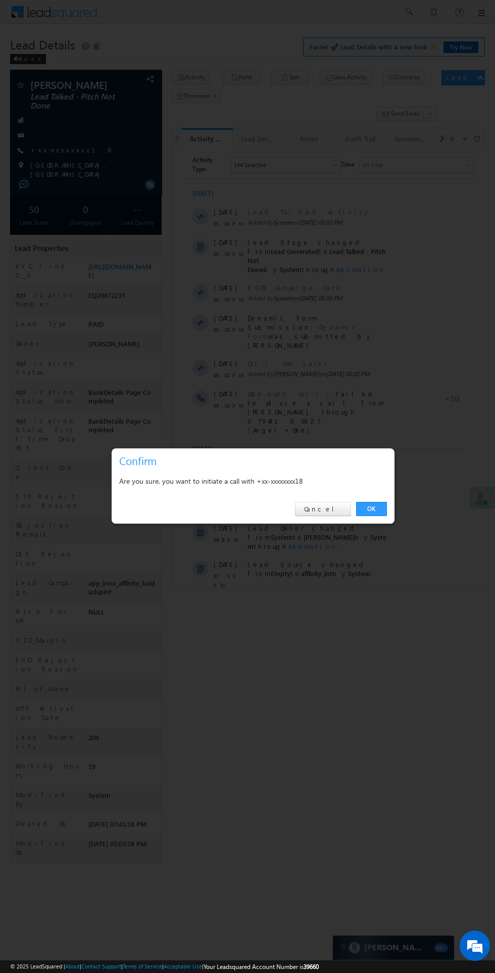
click at [382, 510] on link "OK" at bounding box center [371, 509] width 31 height 14
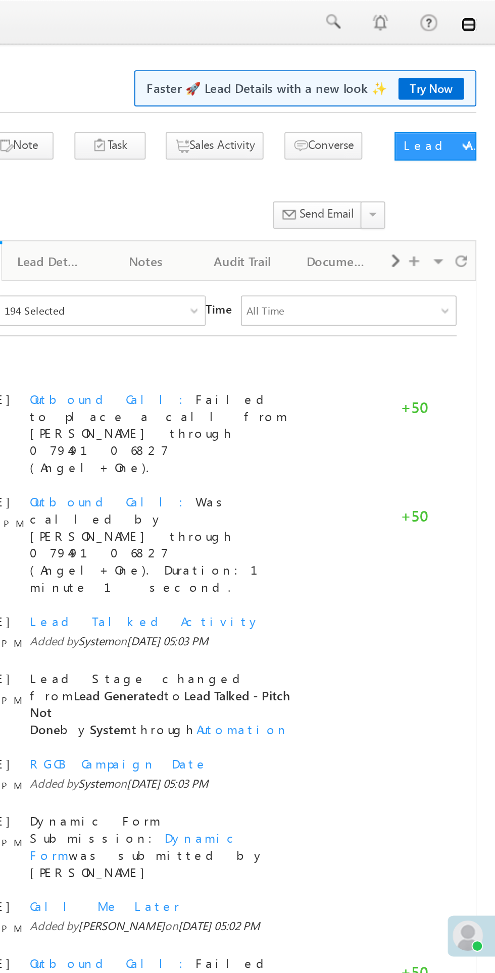
click at [481, 14] on link at bounding box center [481, 13] width 8 height 8
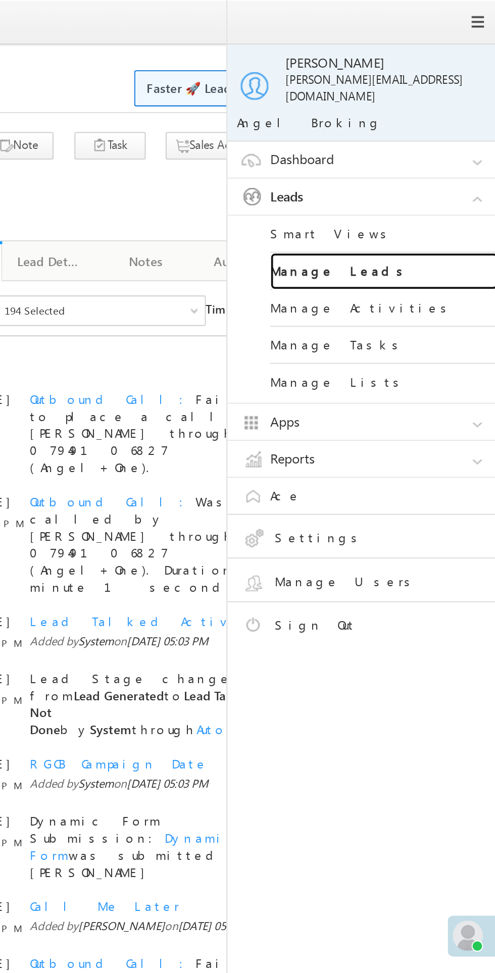
click at [418, 139] on link "Manage Leads" at bounding box center [435, 144] width 121 height 20
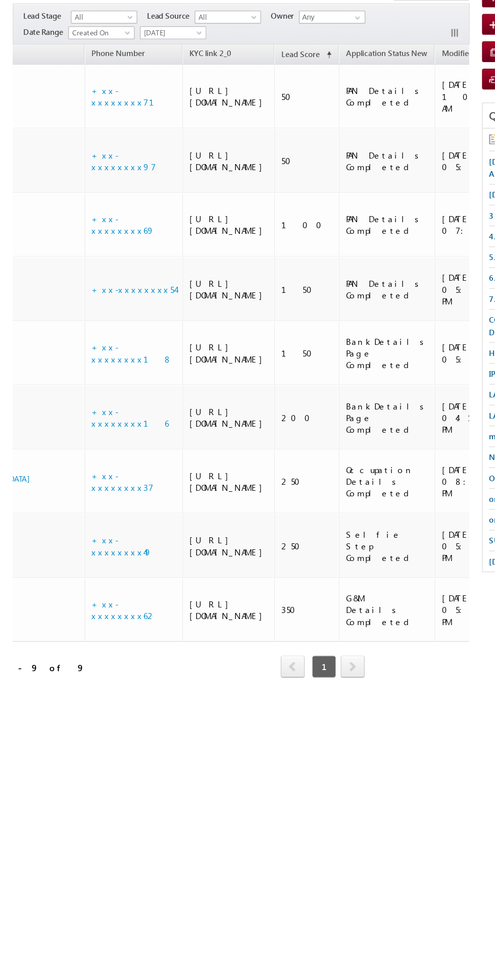
scroll to position [0, 79]
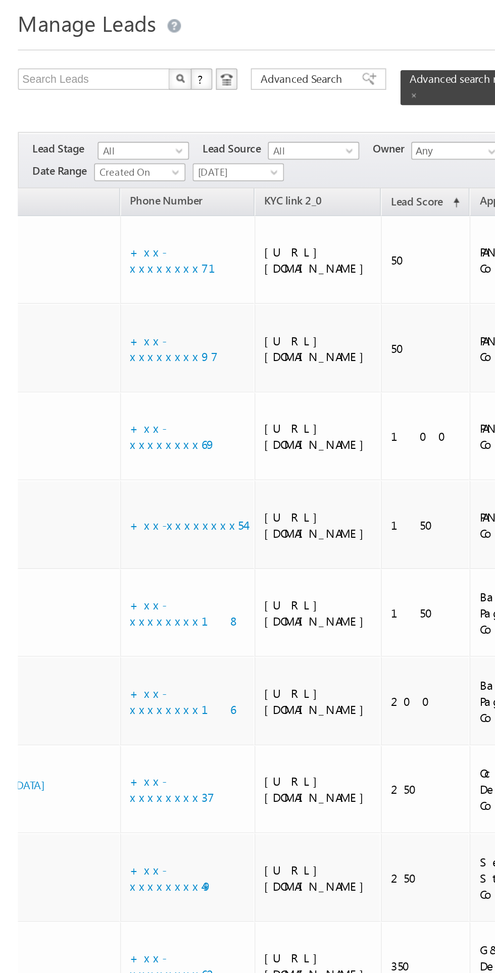
click at [139, 124] on span "[DATE]" at bounding box center [133, 128] width 48 height 9
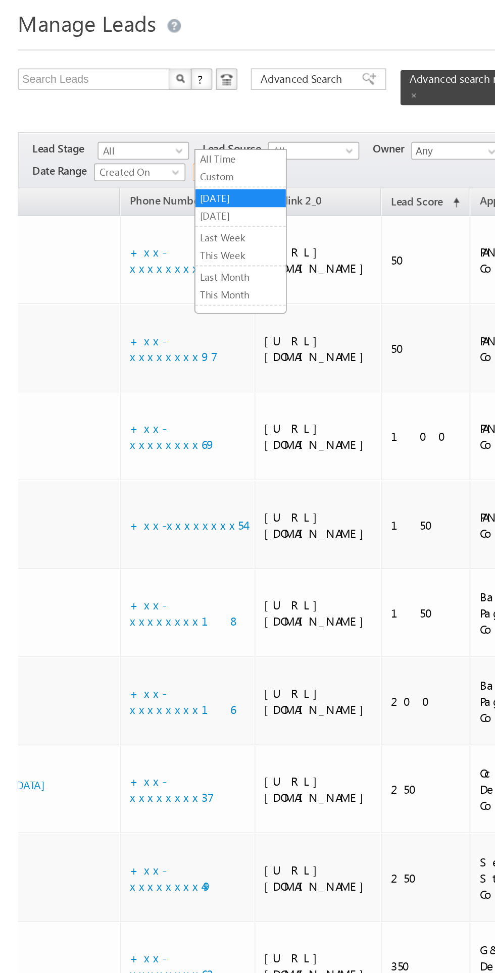
click at [141, 153] on link "[DATE]" at bounding box center [135, 153] width 51 height 9
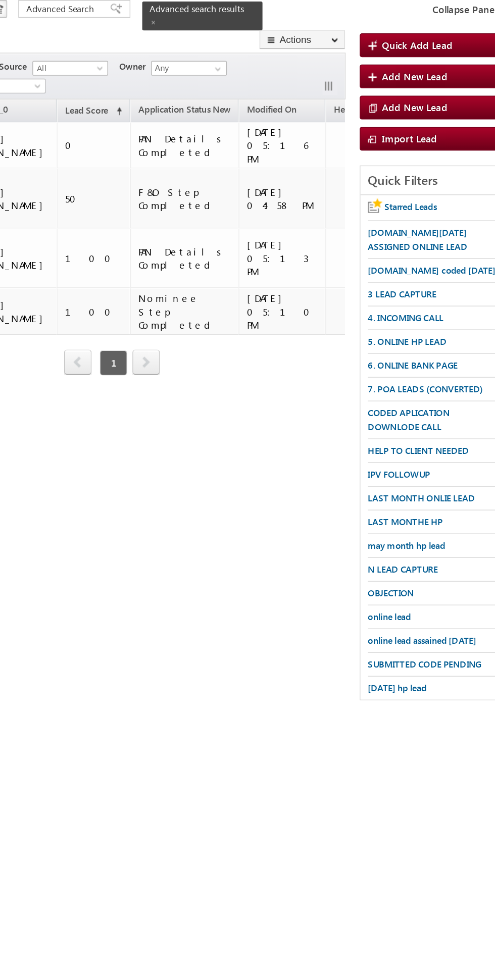
scroll to position [0, 0]
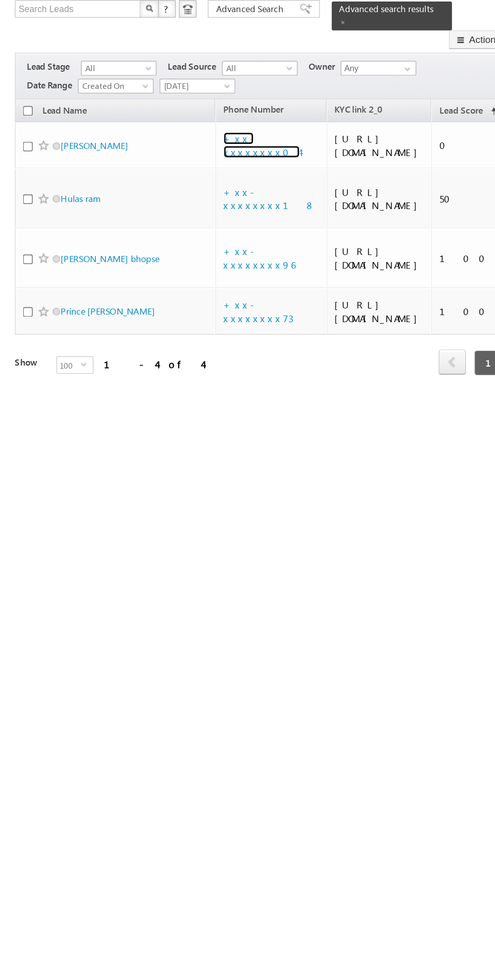
click at [180, 169] on link "+xx-xxxxxxxx04" at bounding box center [178, 169] width 52 height 18
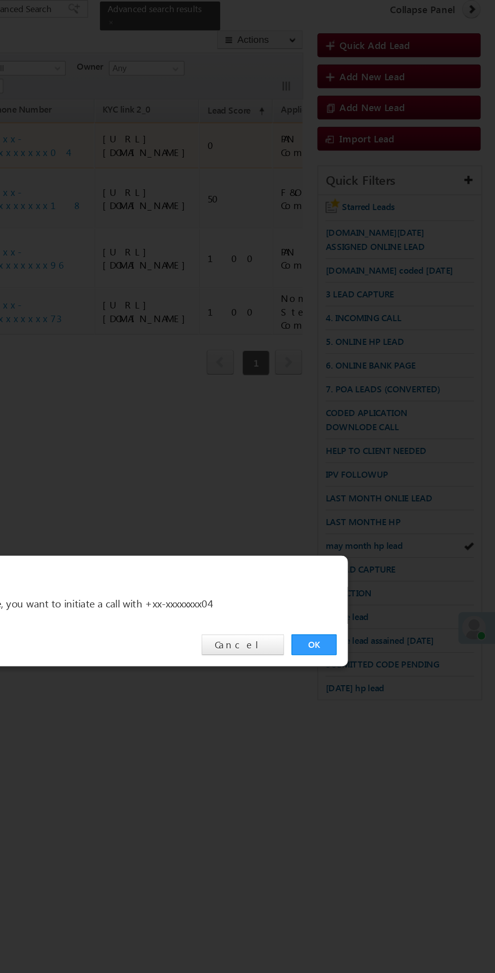
click at [374, 505] on link "OK" at bounding box center [371, 509] width 31 height 14
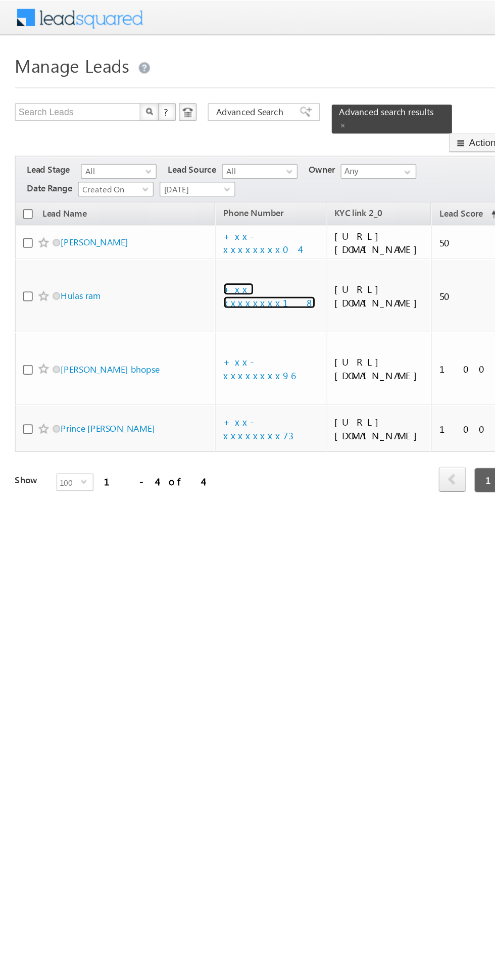
click at [190, 210] on link "+xx-xxxxxxxx18" at bounding box center [183, 201] width 63 height 18
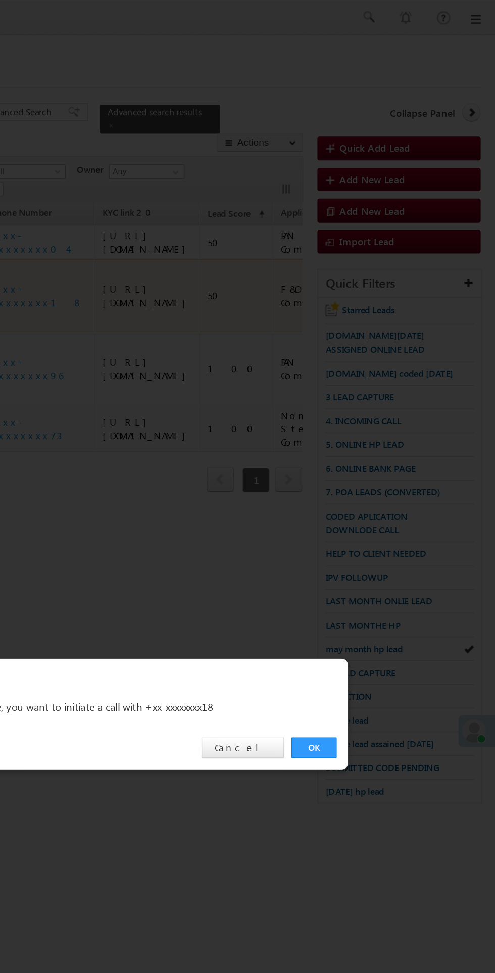
click at [359, 508] on link "OK" at bounding box center [371, 509] width 31 height 14
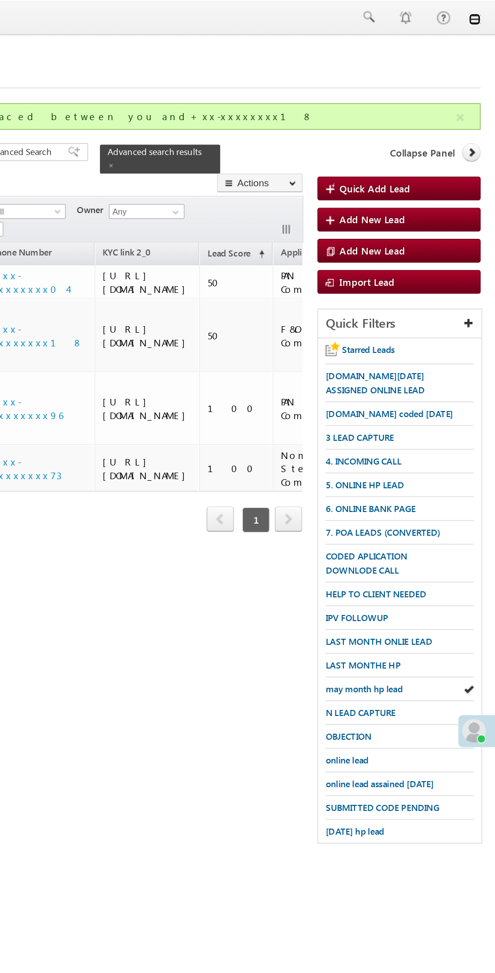
click at [481, 15] on link at bounding box center [481, 13] width 8 height 8
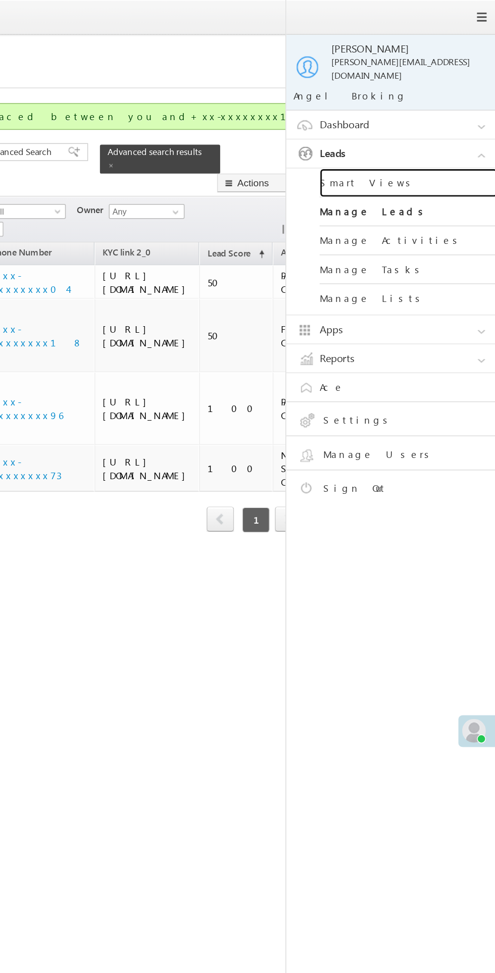
click at [430, 115] on link "Smart Views" at bounding box center [435, 125] width 121 height 20
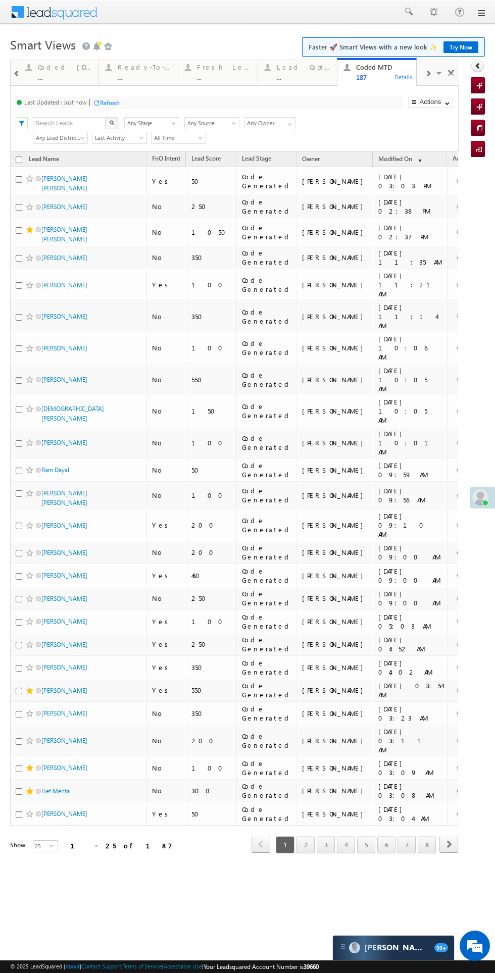
click at [227, 67] on div "Fresh Leads" at bounding box center [224, 67] width 55 height 8
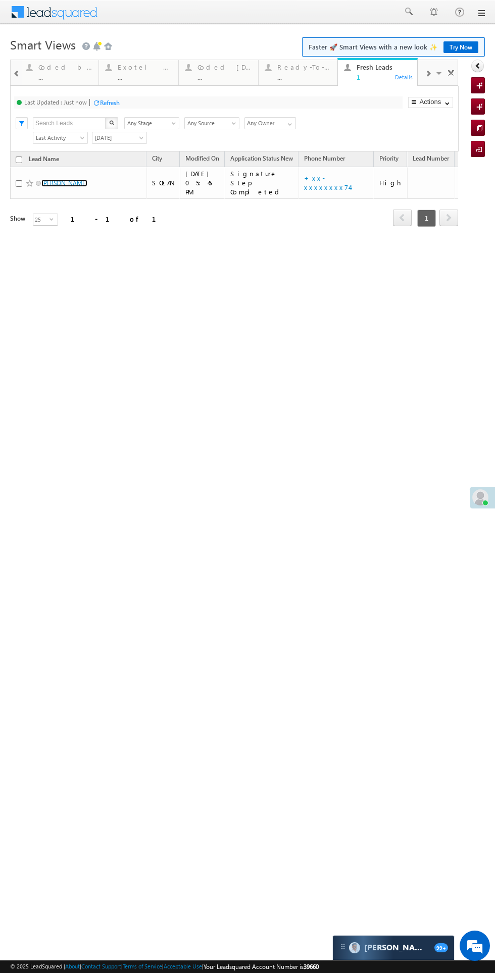
click at [55, 179] on link "[PERSON_NAME]" at bounding box center [64, 183] width 46 height 8
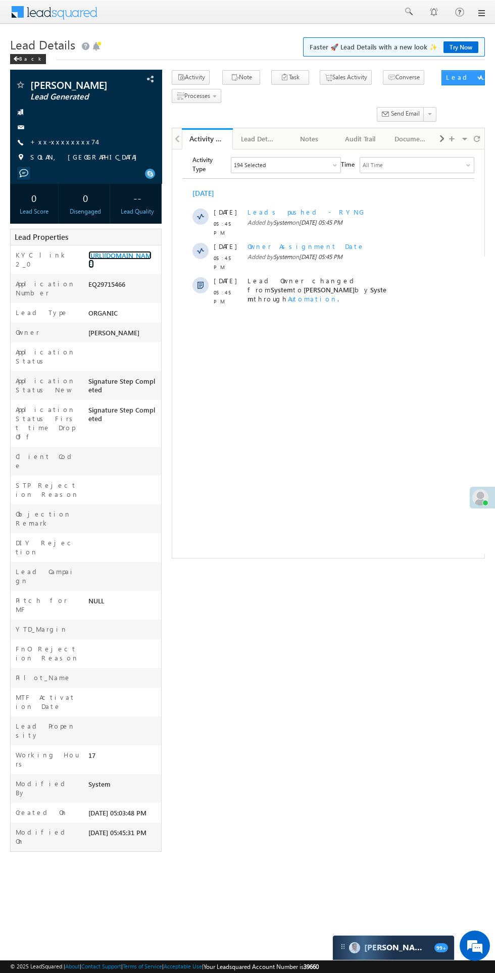
click at [122, 267] on link "[URL][DOMAIN_NAME]" at bounding box center [119, 259] width 63 height 17
click at [68, 157] on span "SOLAN, [GEOGRAPHIC_DATA]" at bounding box center [86, 157] width 112 height 10
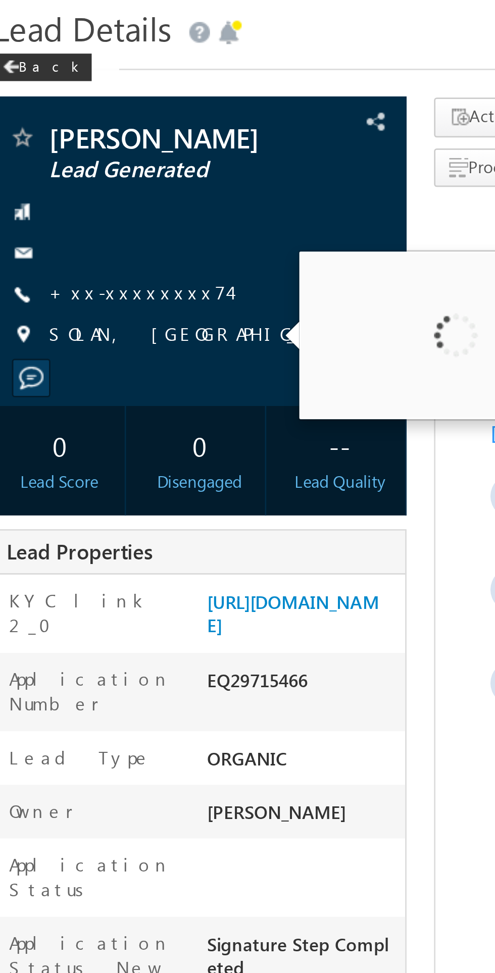
click at [56, 140] on link "+xx-xxxxxxxx74" at bounding box center [63, 141] width 66 height 9
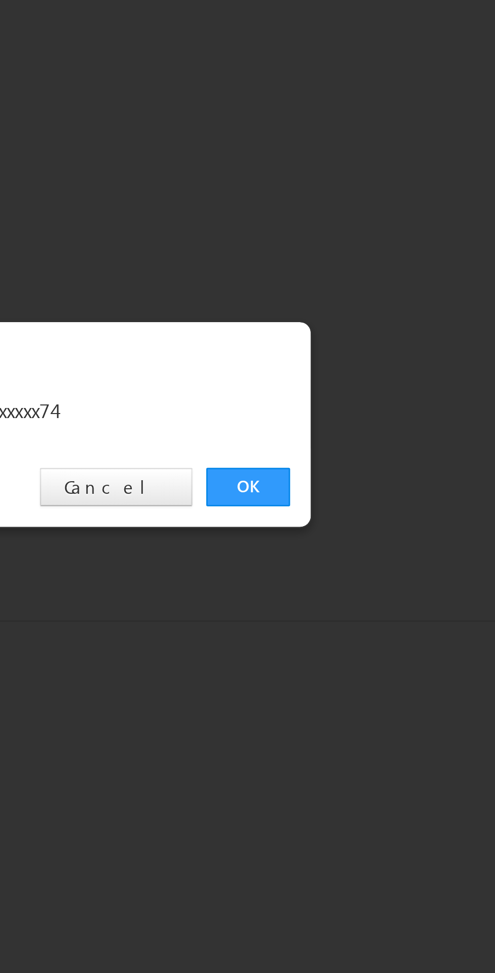
click at [370, 507] on link "OK" at bounding box center [371, 509] width 31 height 14
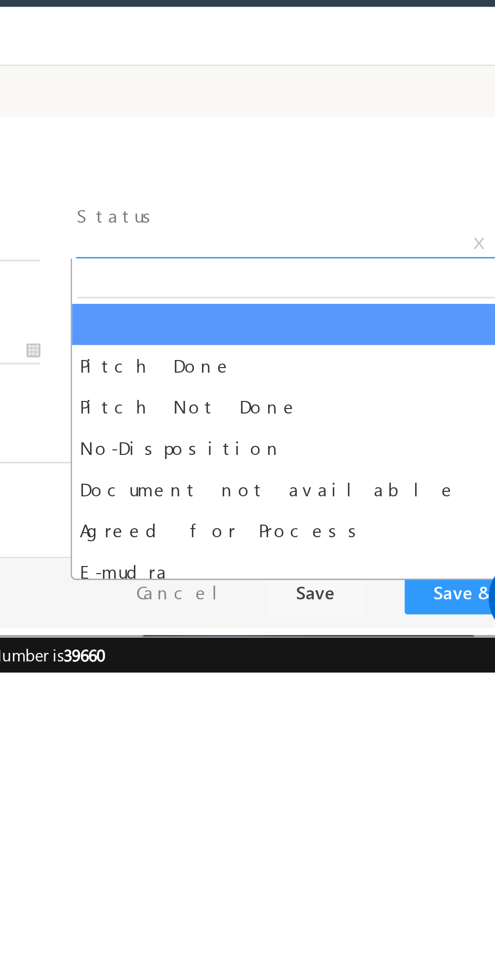
select select "Pitch Not Done"
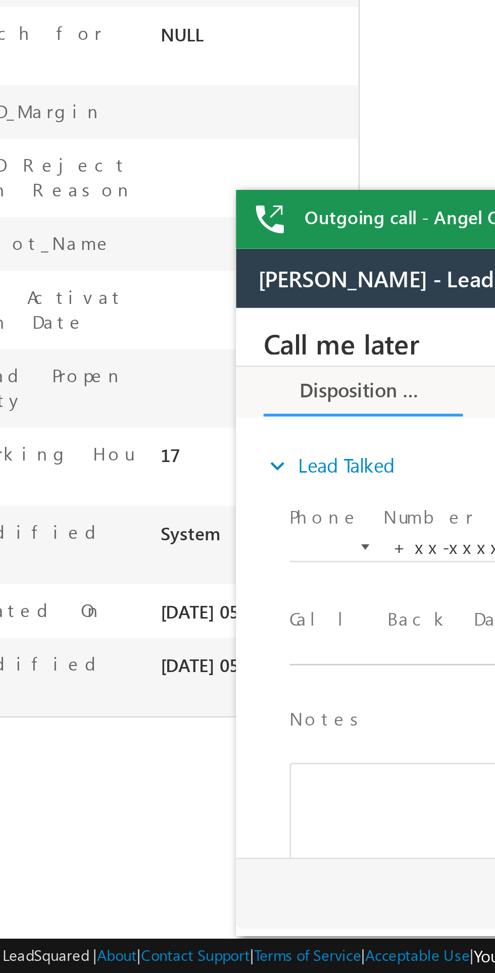
click at [275, 439] on body "Call me later Cross Sell Customer Drop-off reasons Language Barrier Not Interes…" at bounding box center [425, 408] width 379 height 202
type input "[DATE] 5:47 PM"
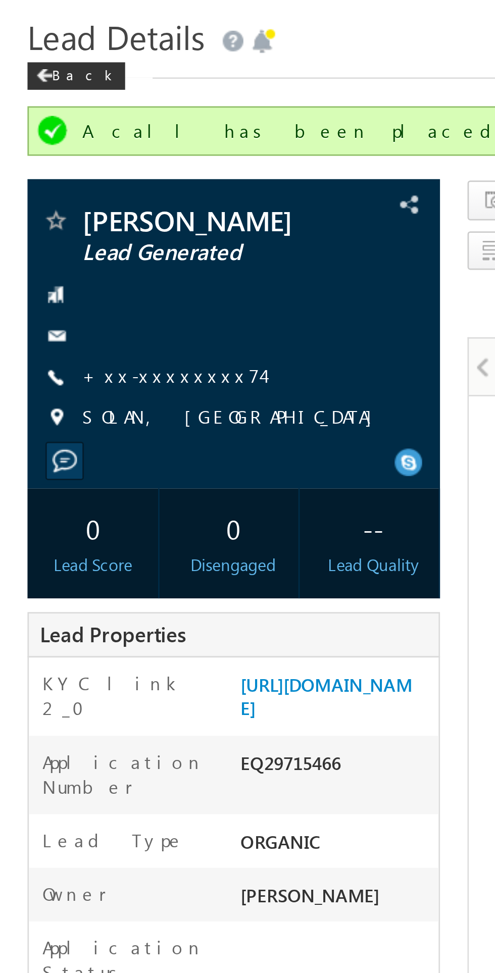
click at [61, 170] on link "+xx-xxxxxxxx74" at bounding box center [63, 169] width 66 height 9
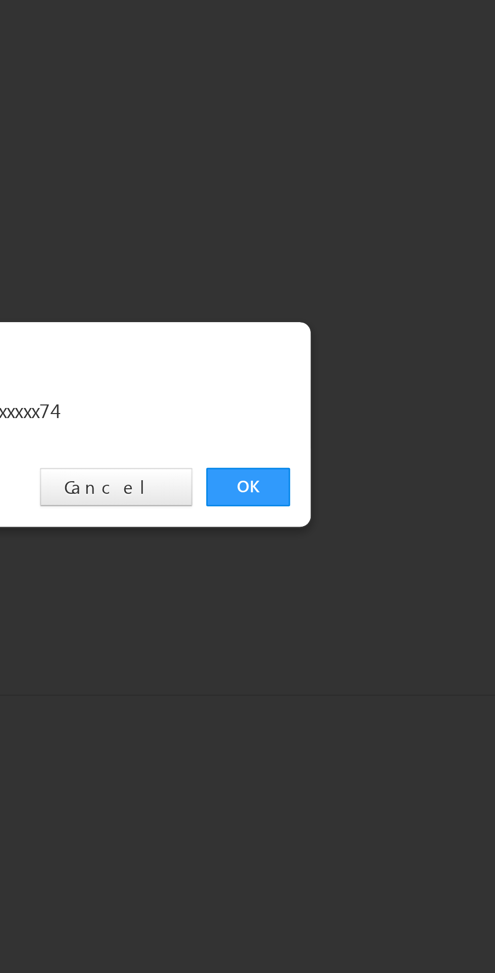
click at [366, 507] on link "OK" at bounding box center [371, 509] width 31 height 14
